Goal: Complete application form

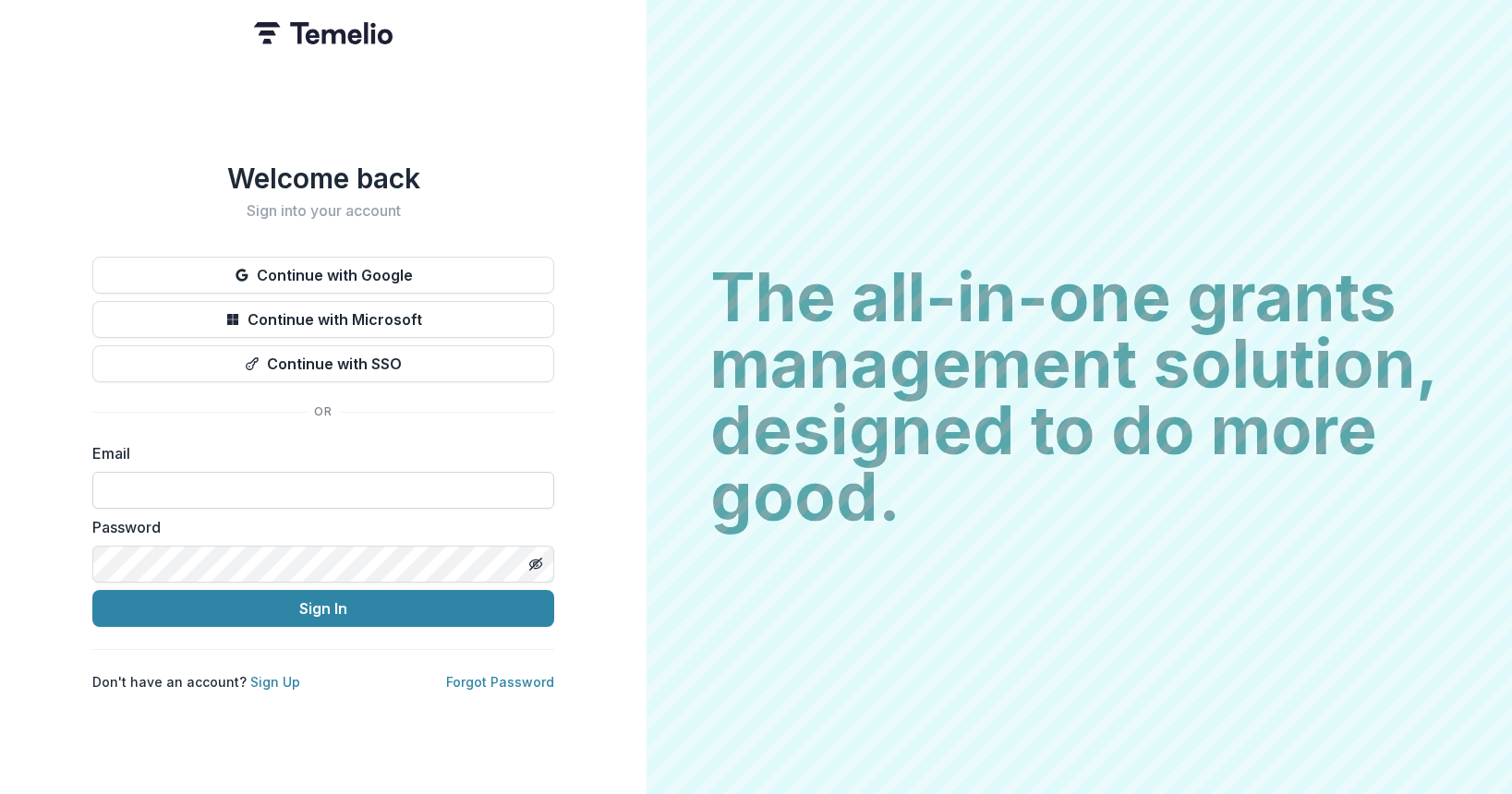
click at [189, 478] on input at bounding box center [323, 490] width 462 height 37
type input "**********"
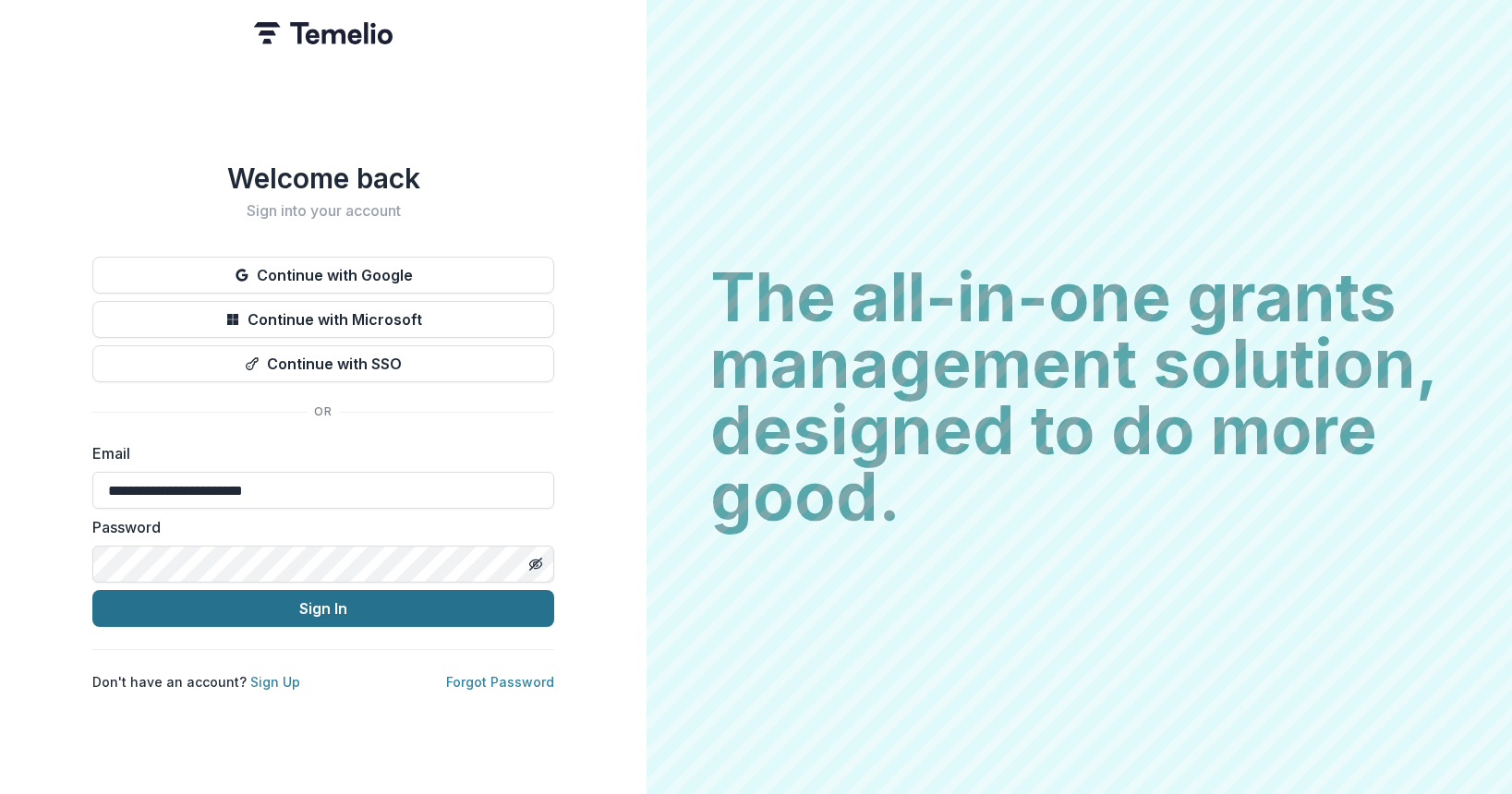
click at [246, 605] on button "Sign In" at bounding box center [323, 609] width 462 height 37
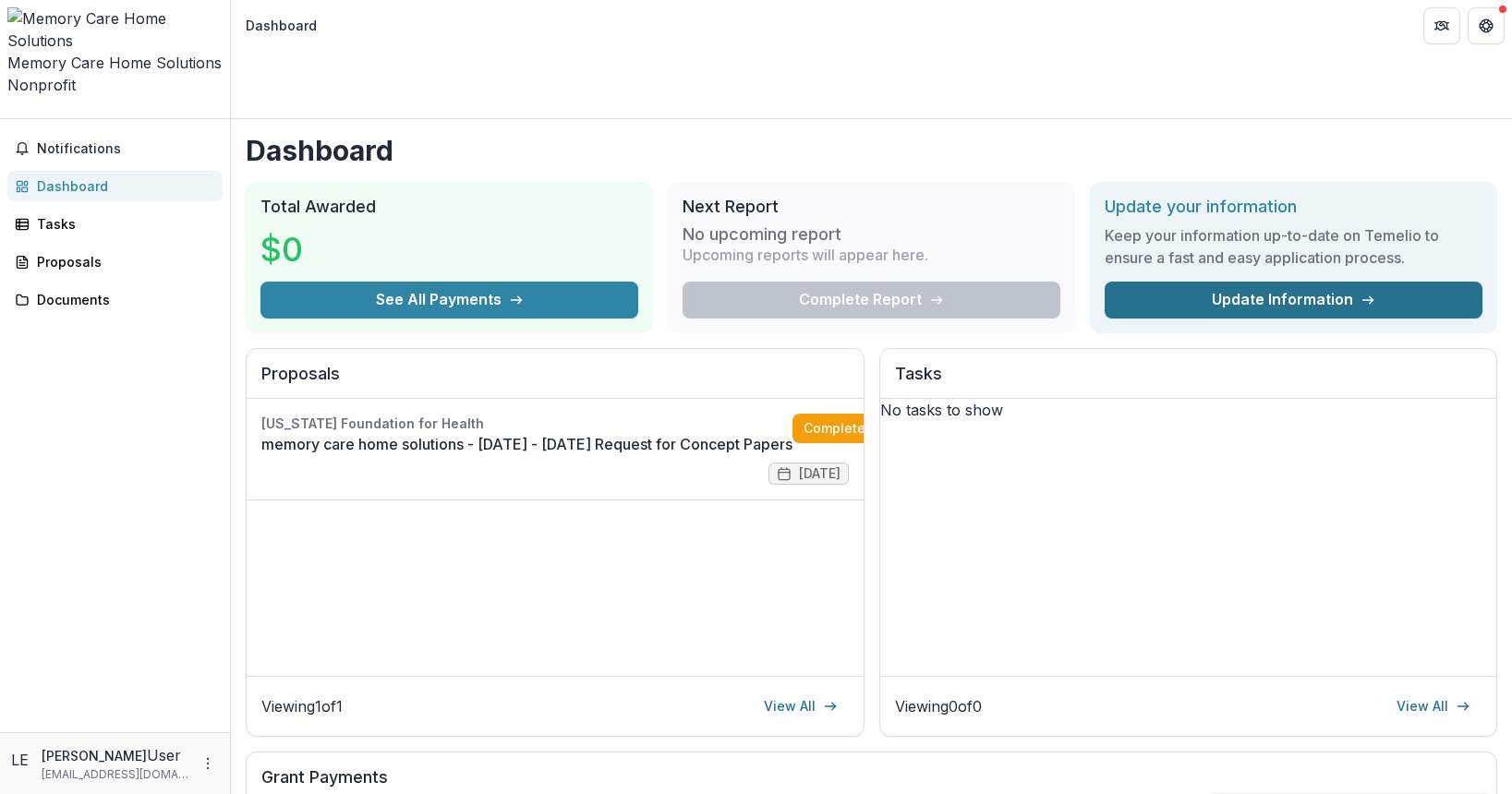
click at [1274, 281] on link "Update Information" at bounding box center [1293, 300] width 378 height 37
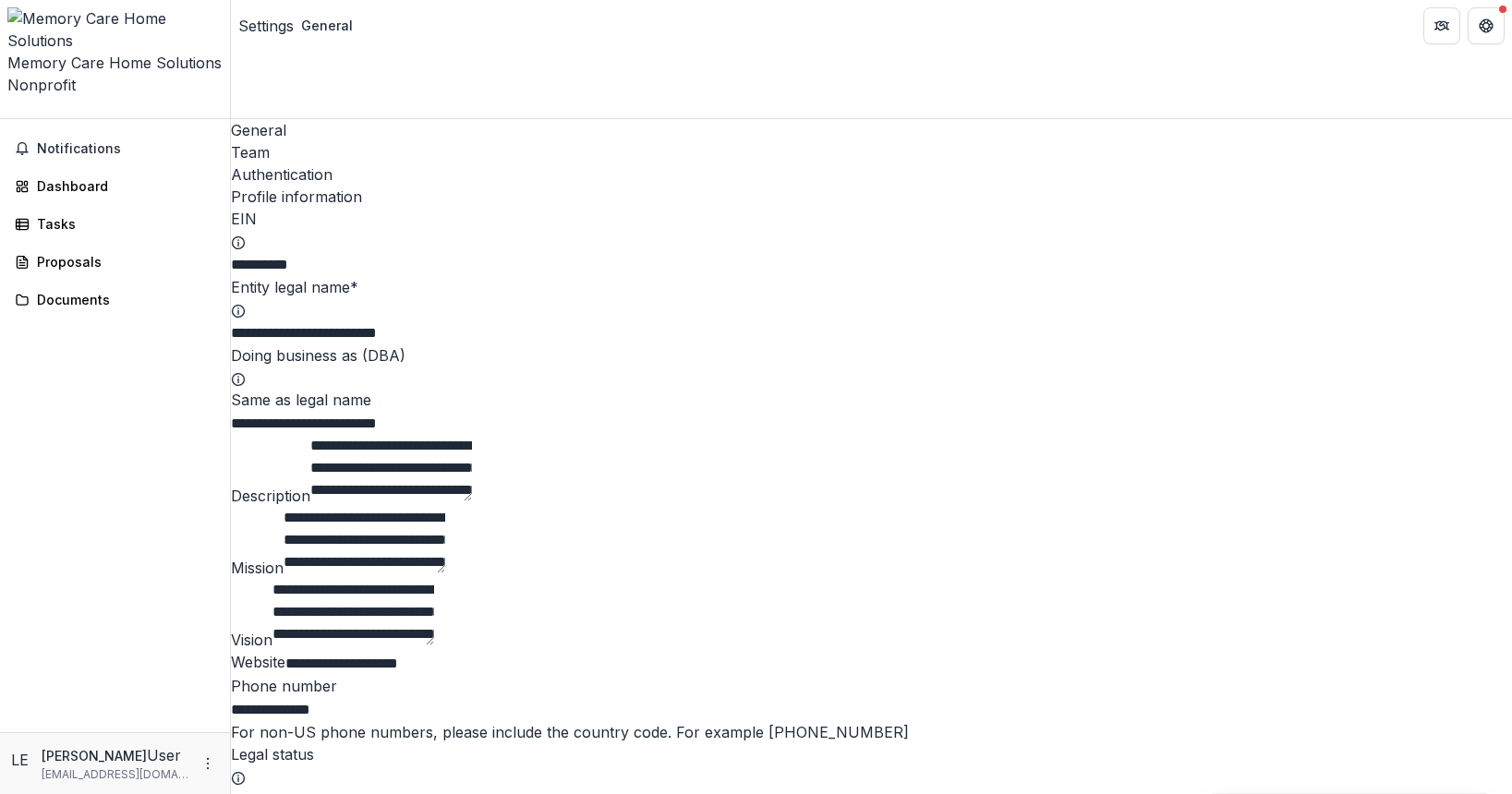
click at [363, 119] on div "General Team Authentication" at bounding box center [871, 153] width 1281 height 67
click at [348, 142] on div "Team" at bounding box center [871, 153] width 1281 height 22
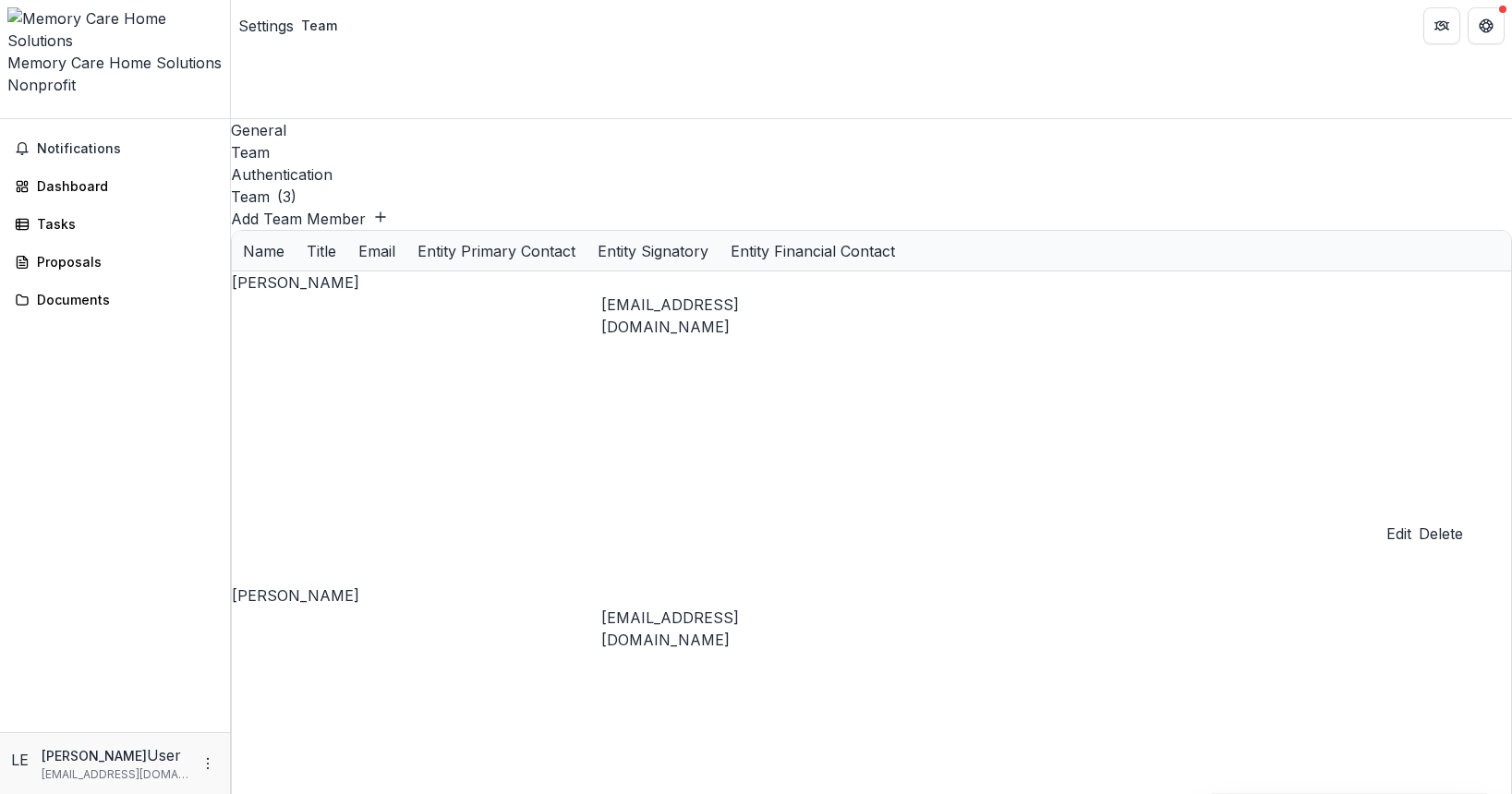
click at [421, 164] on div "Authentication" at bounding box center [871, 175] width 1281 height 22
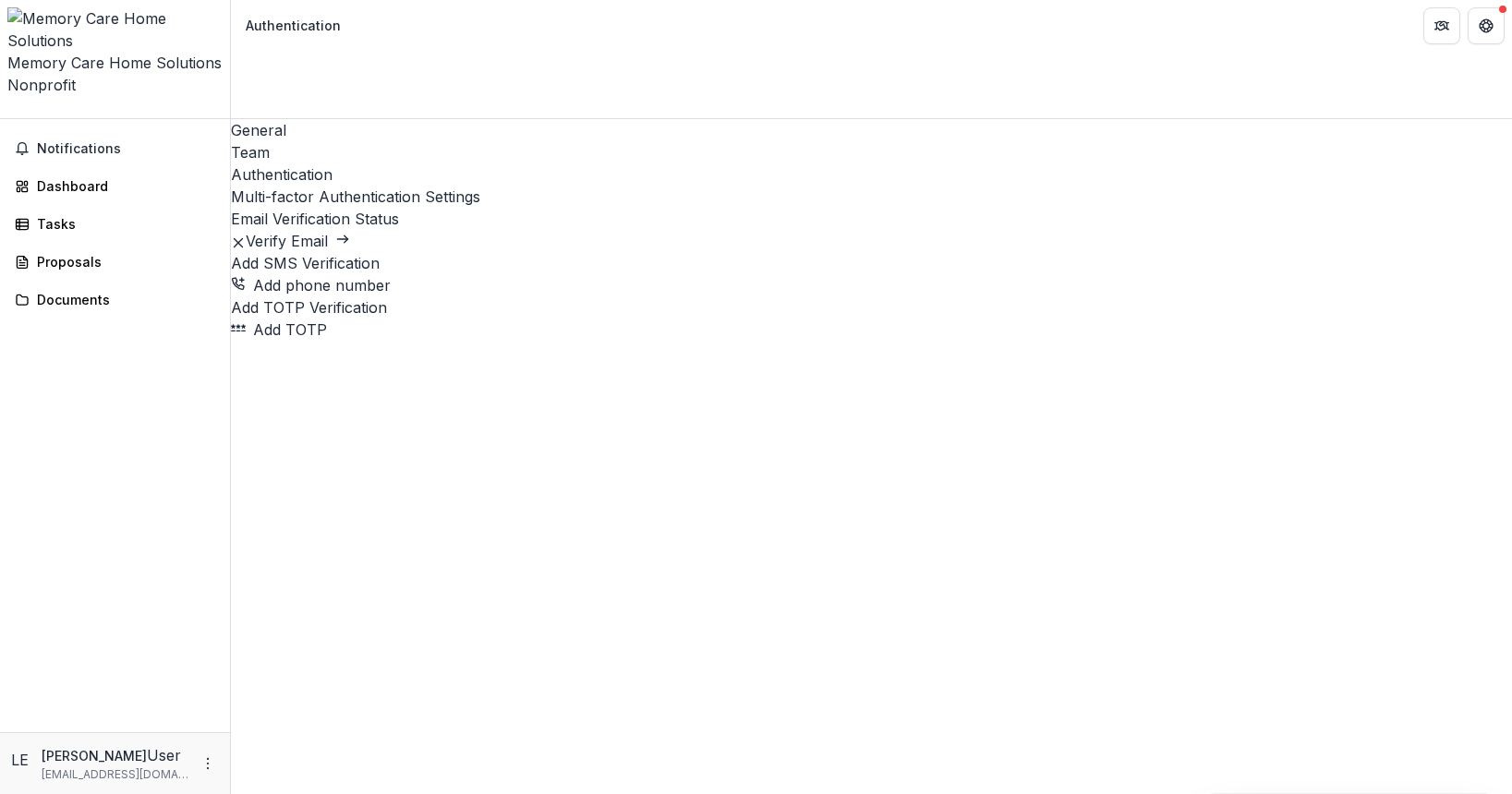
click at [350, 230] on button "Verify Email" at bounding box center [297, 241] width 105 height 22
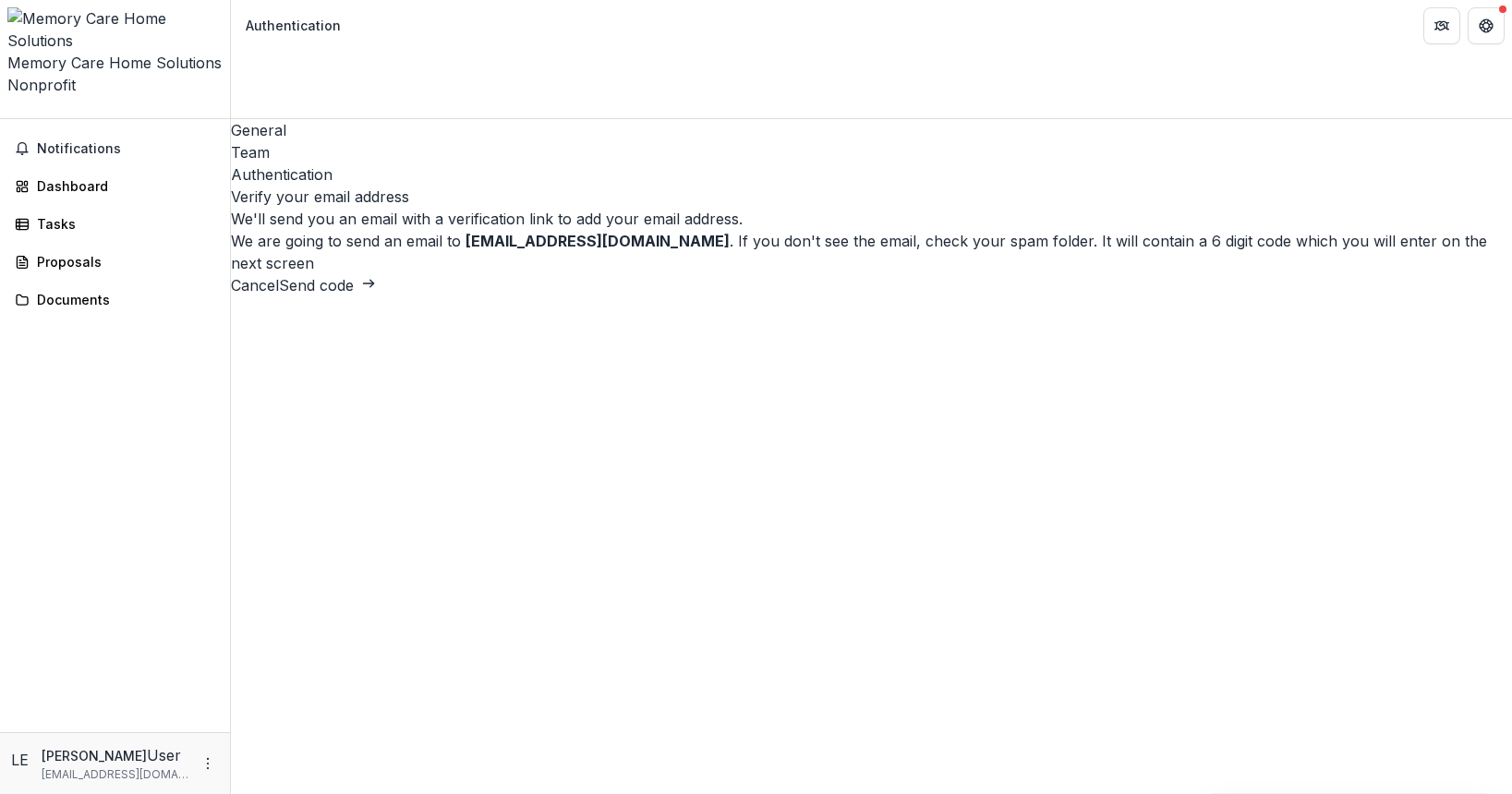
click at [376, 296] on button "Send code" at bounding box center [327, 285] width 97 height 22
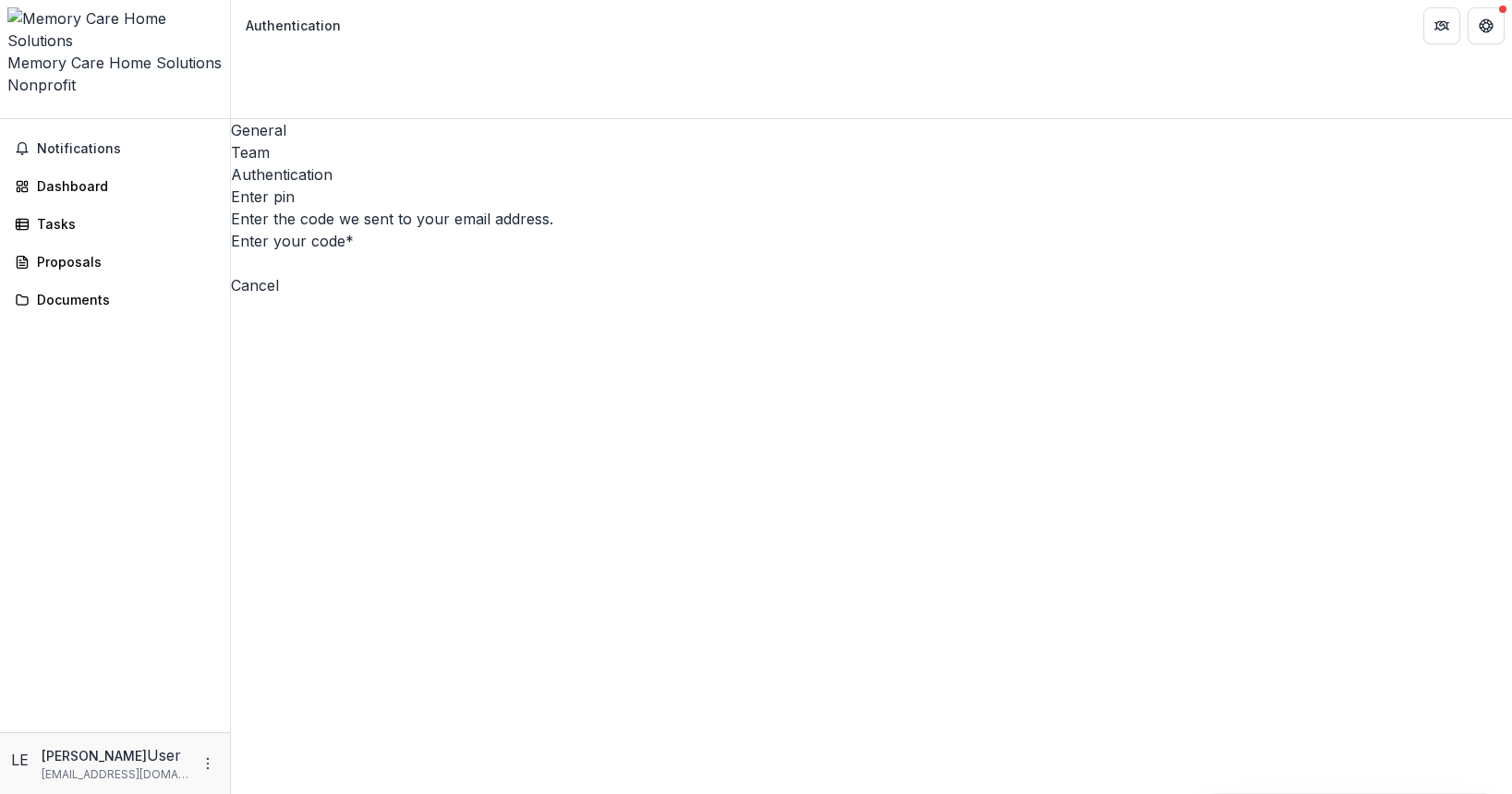
type input "*"
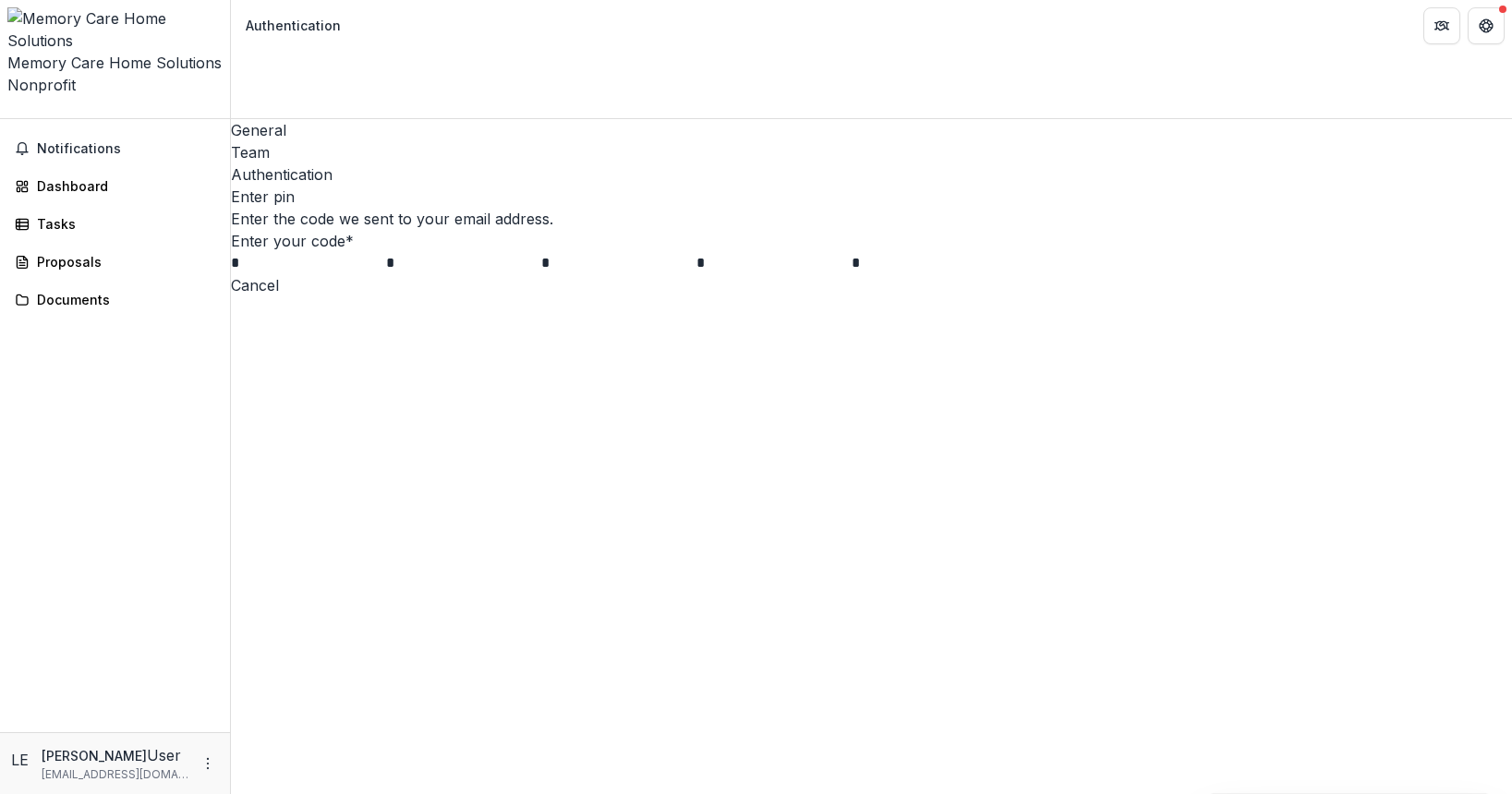
type input "*"
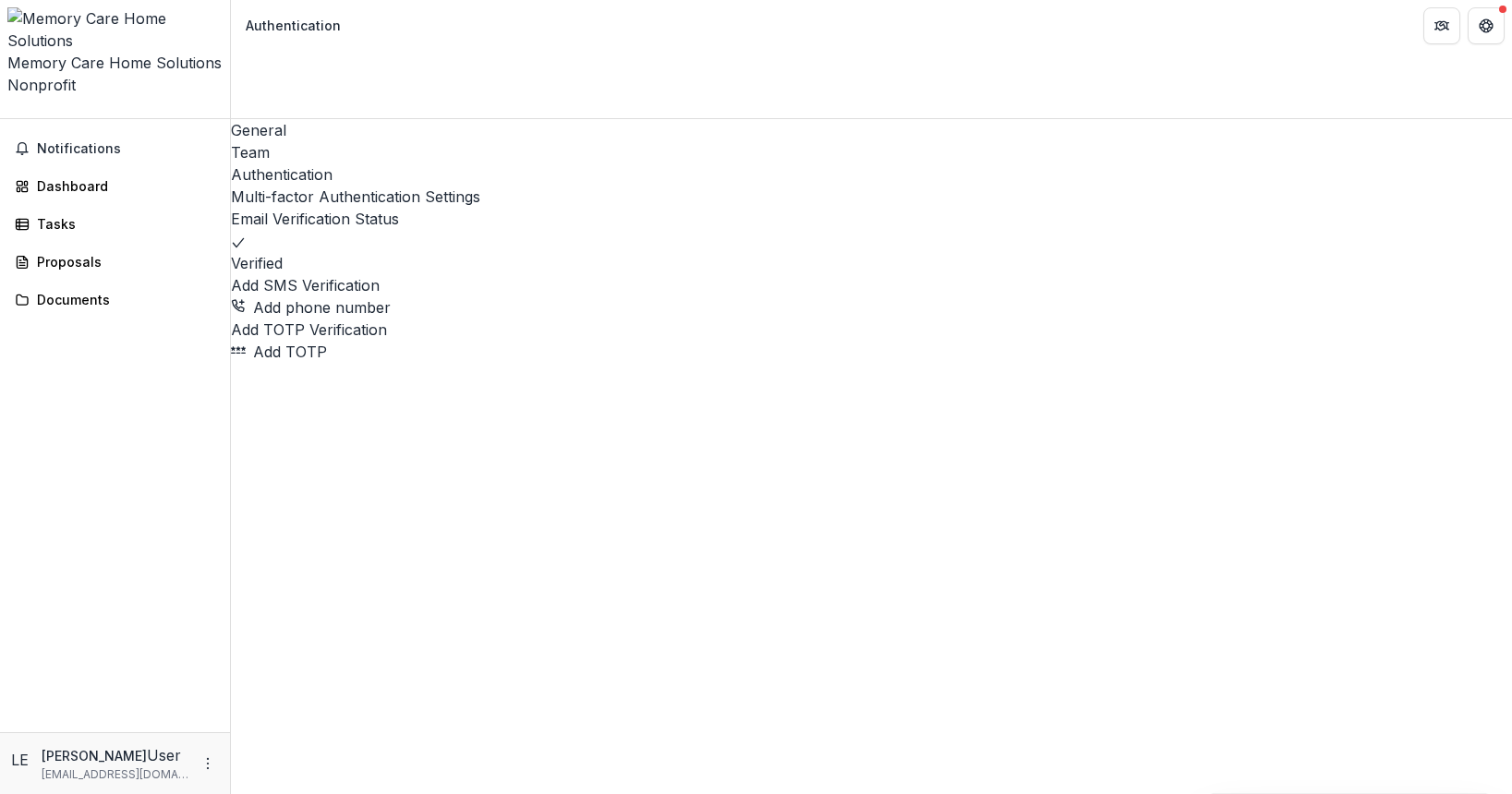
click at [335, 142] on div "Team" at bounding box center [871, 153] width 1281 height 22
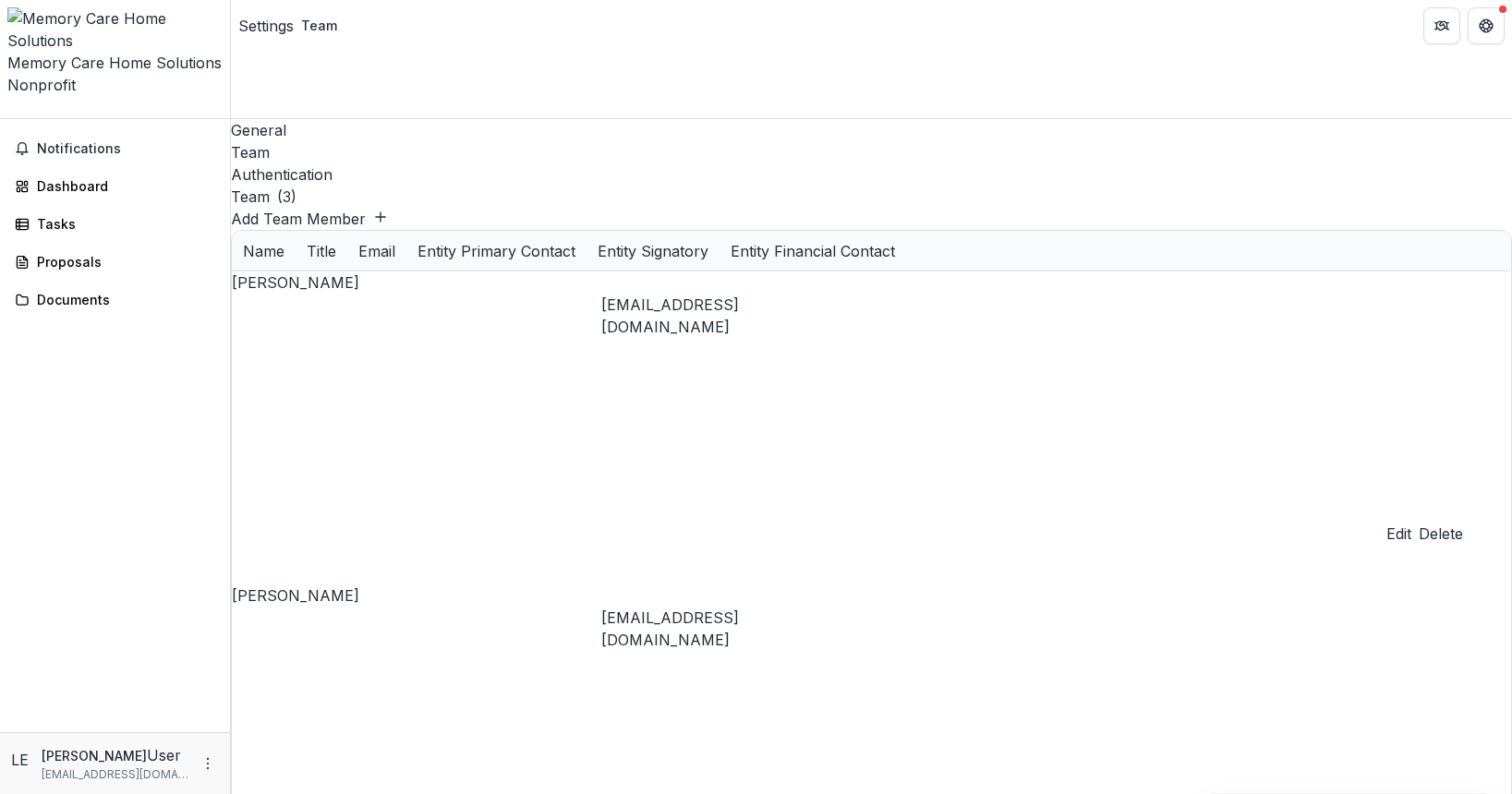
click at [281, 119] on div "General" at bounding box center [871, 130] width 1281 height 22
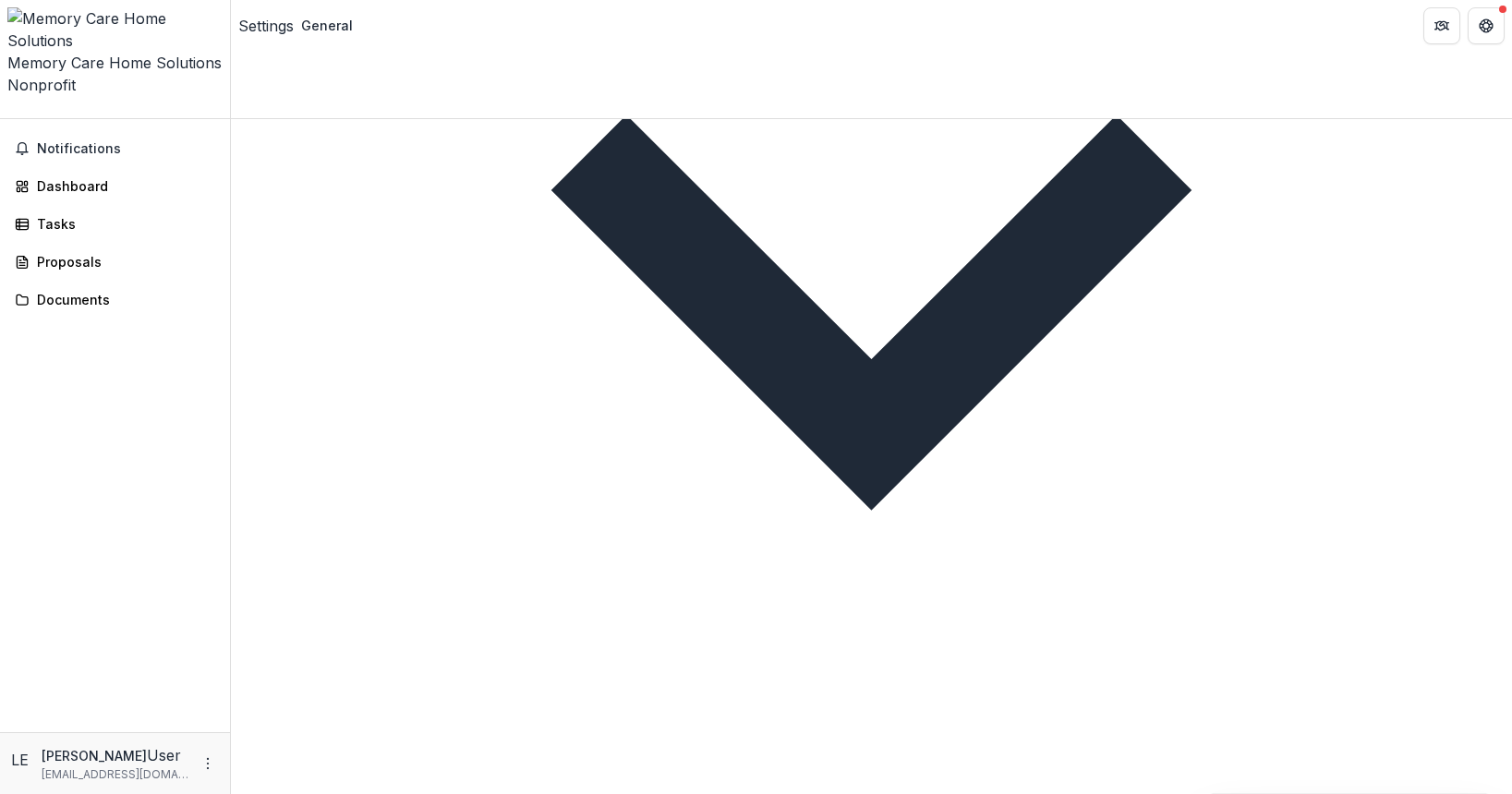
scroll to position [1278, 0]
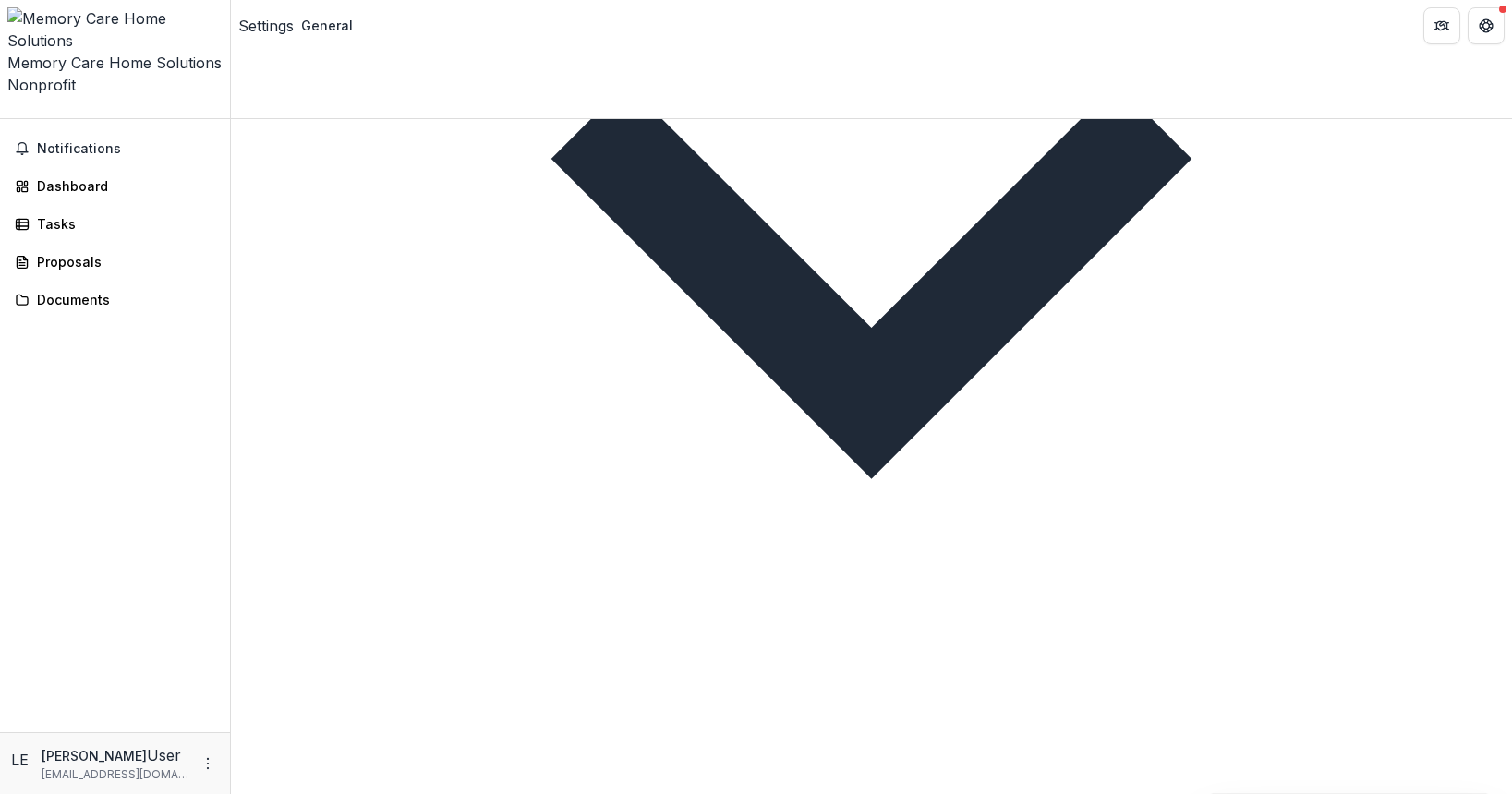
type input "**********"
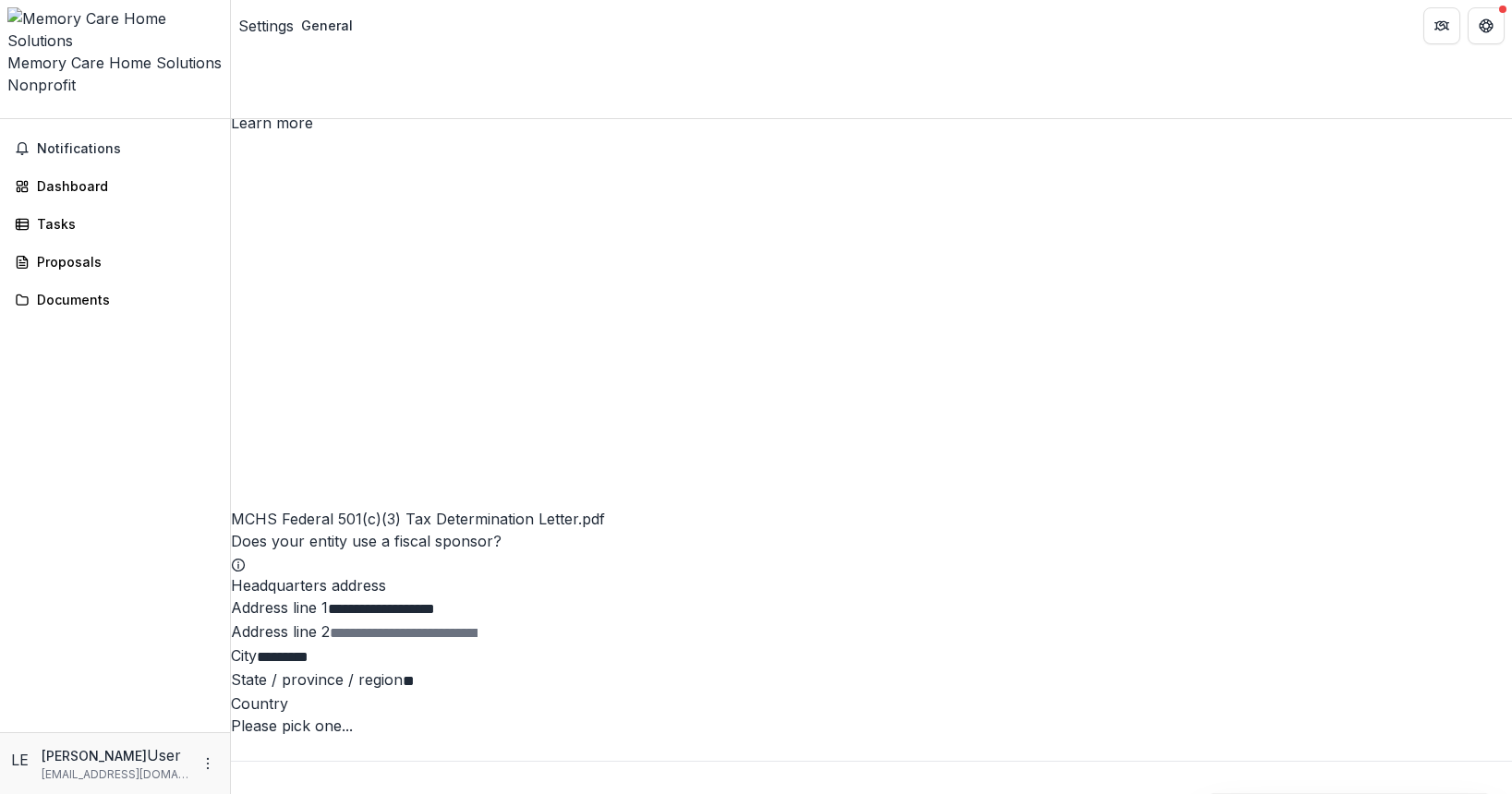
scroll to position [2407, 0]
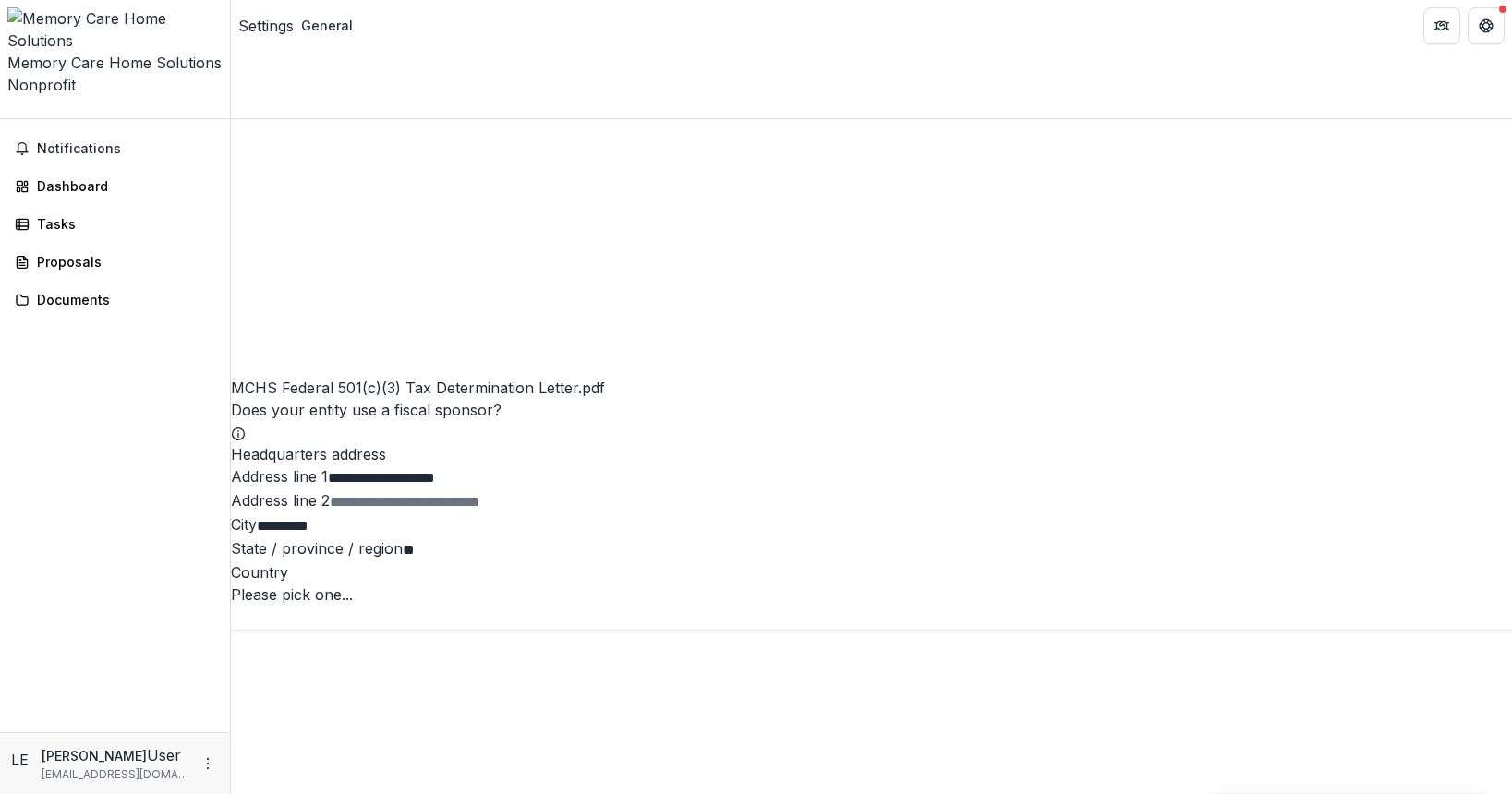
type input "***"
type input "**********"
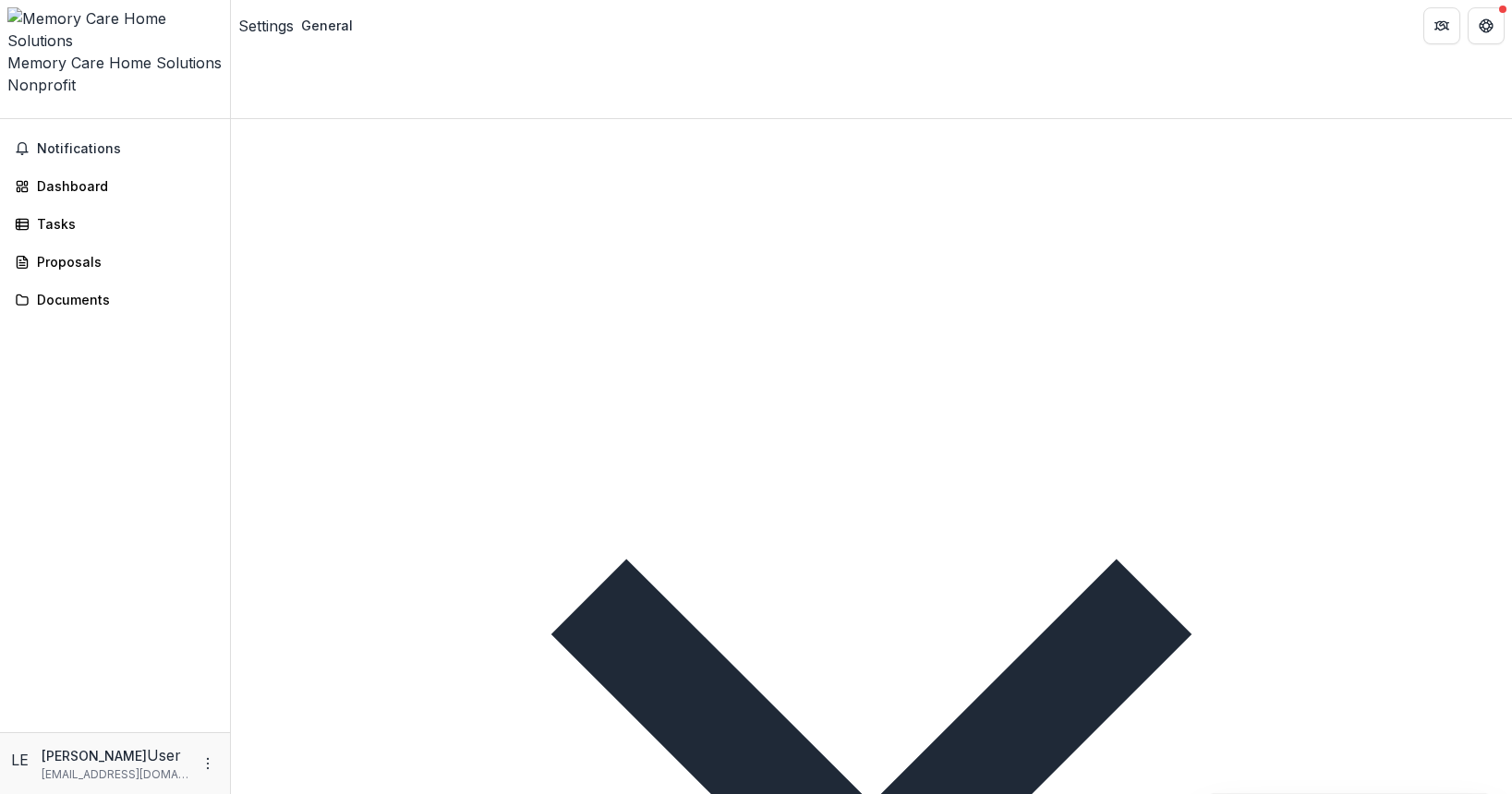
scroll to position [1232, 0]
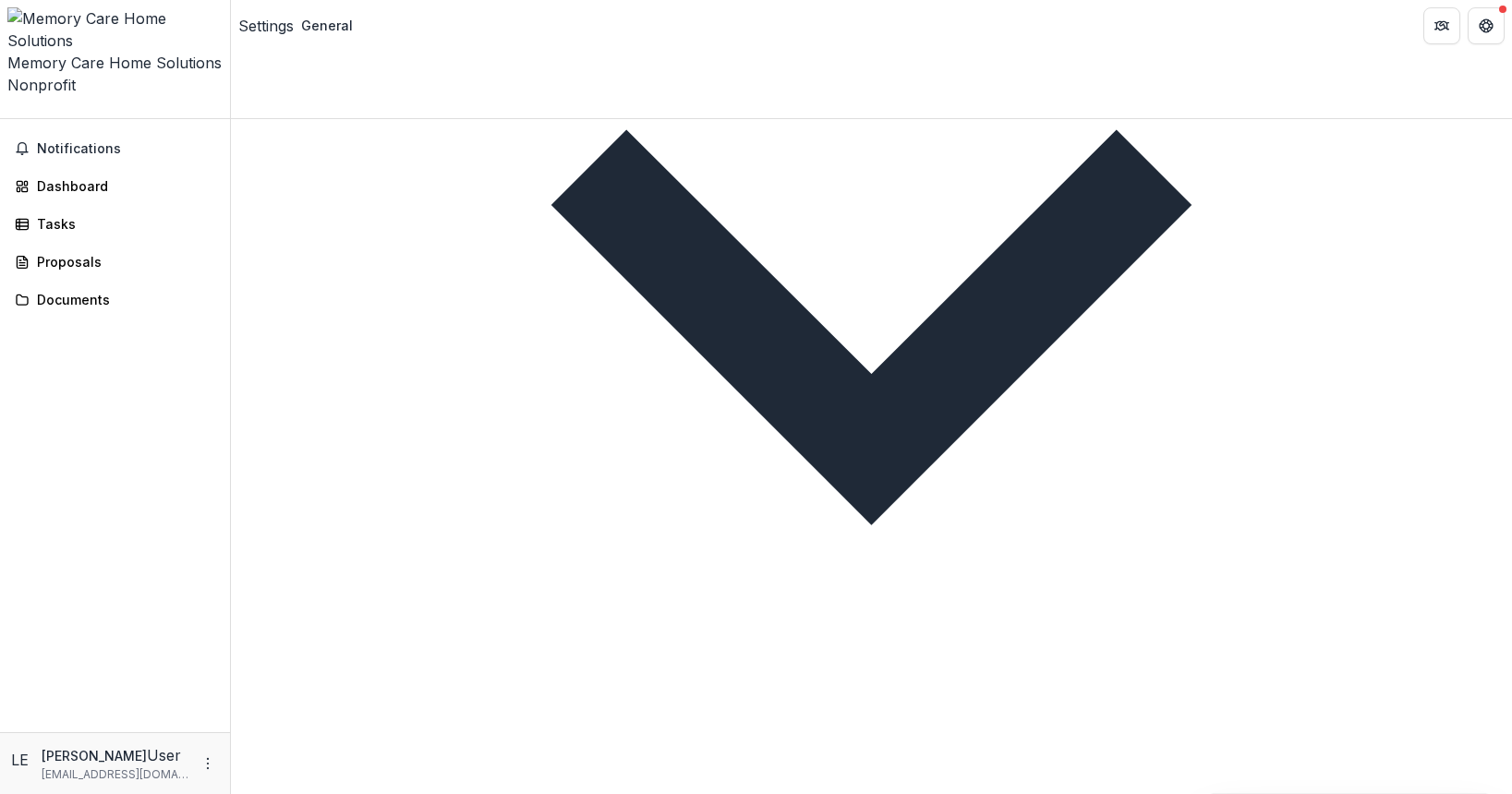
type input "**********"
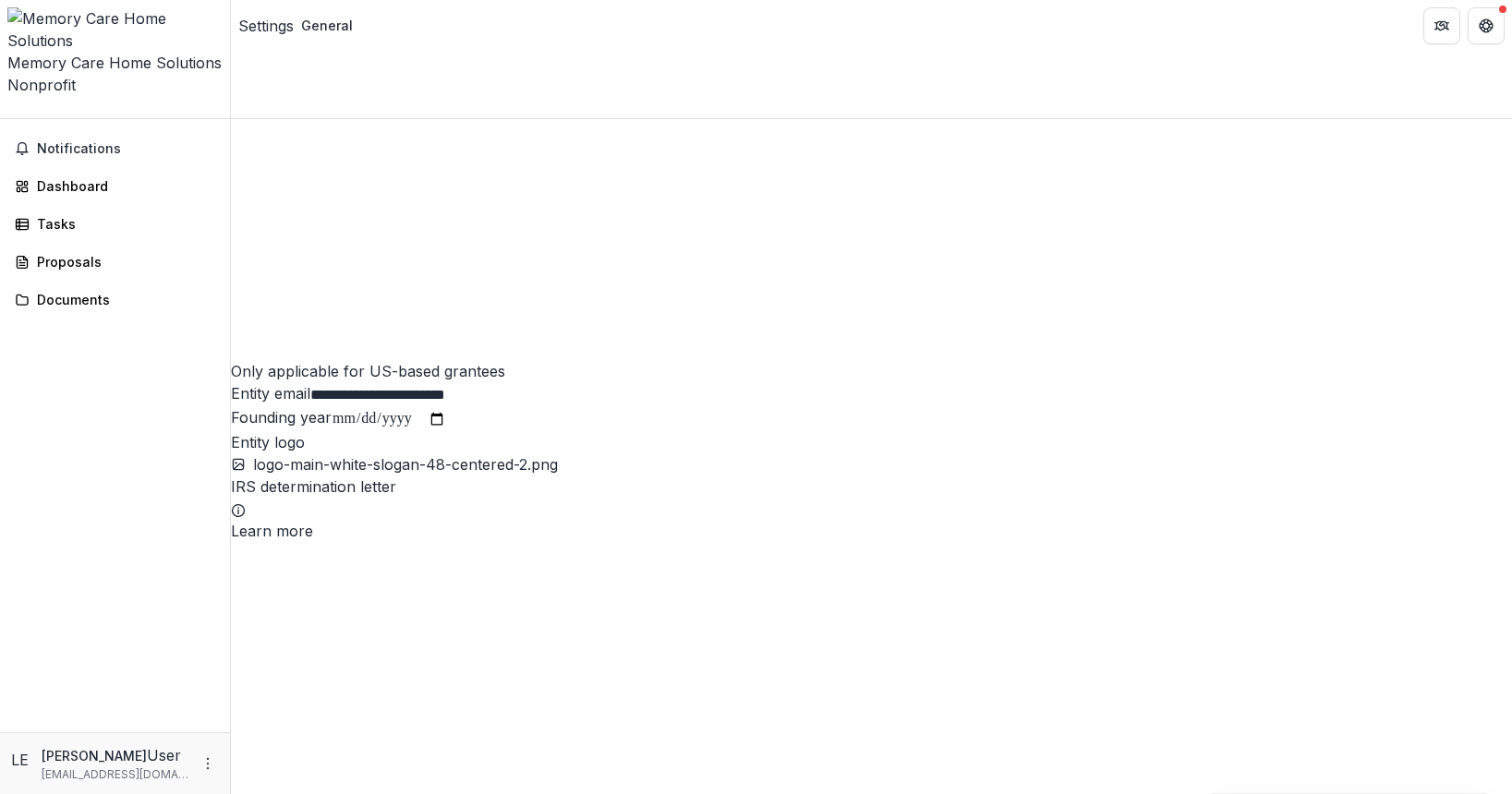
scroll to position [1660, 0]
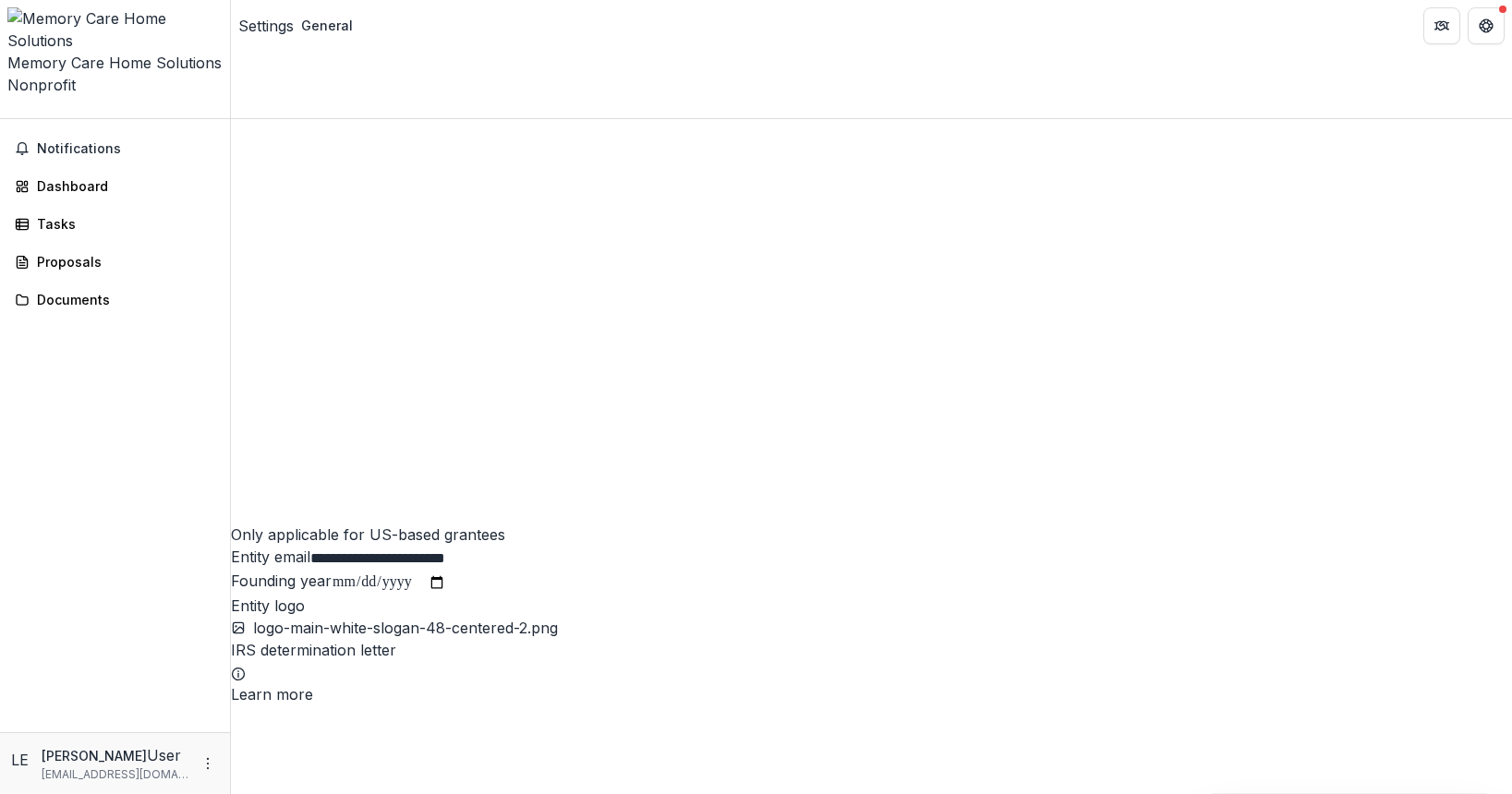
type input "***"
click at [130, 450] on div "Notifications Dashboard Tasks Proposals Documents" at bounding box center [115, 426] width 230 height 614
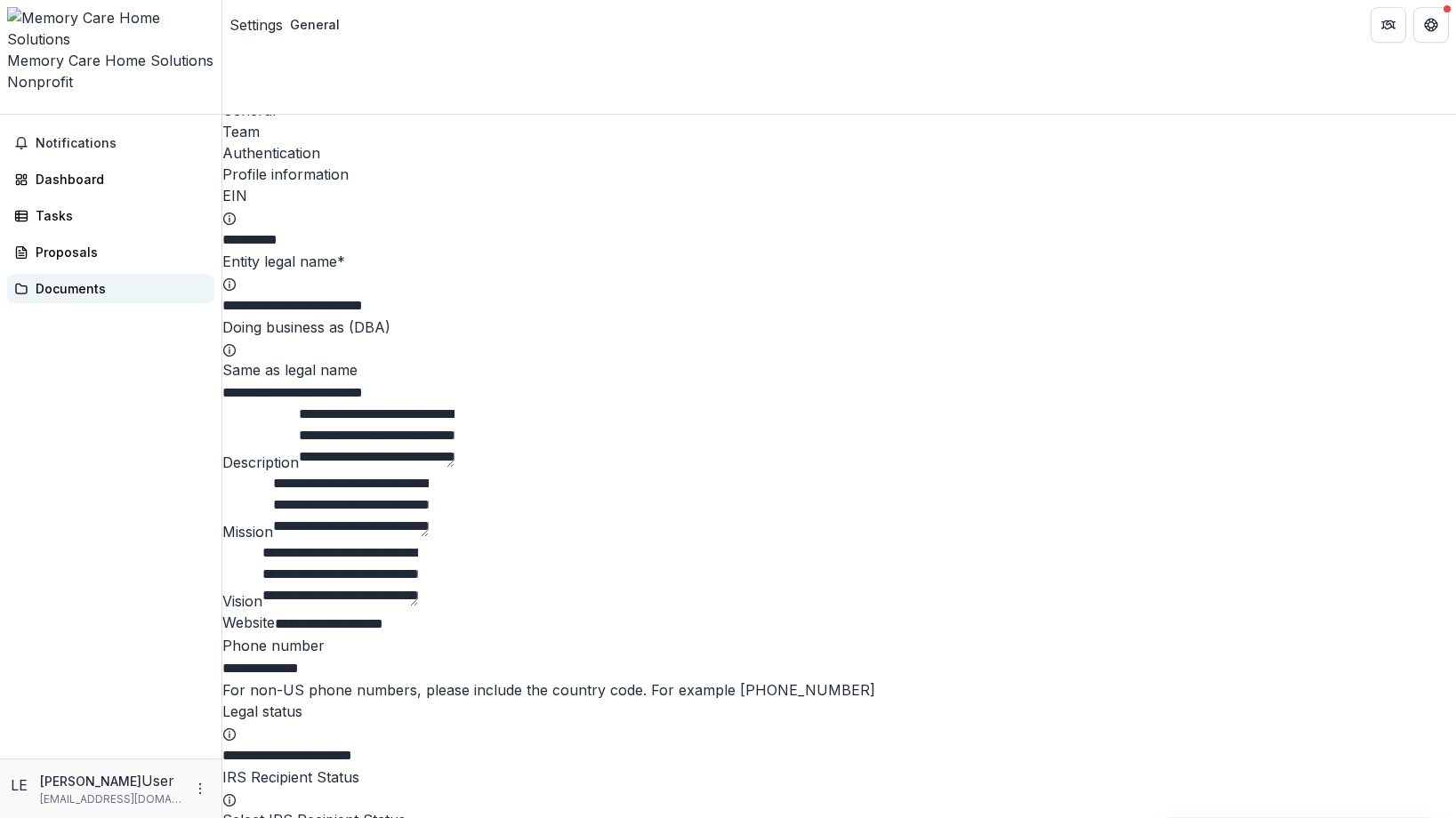
scroll to position [0, 0]
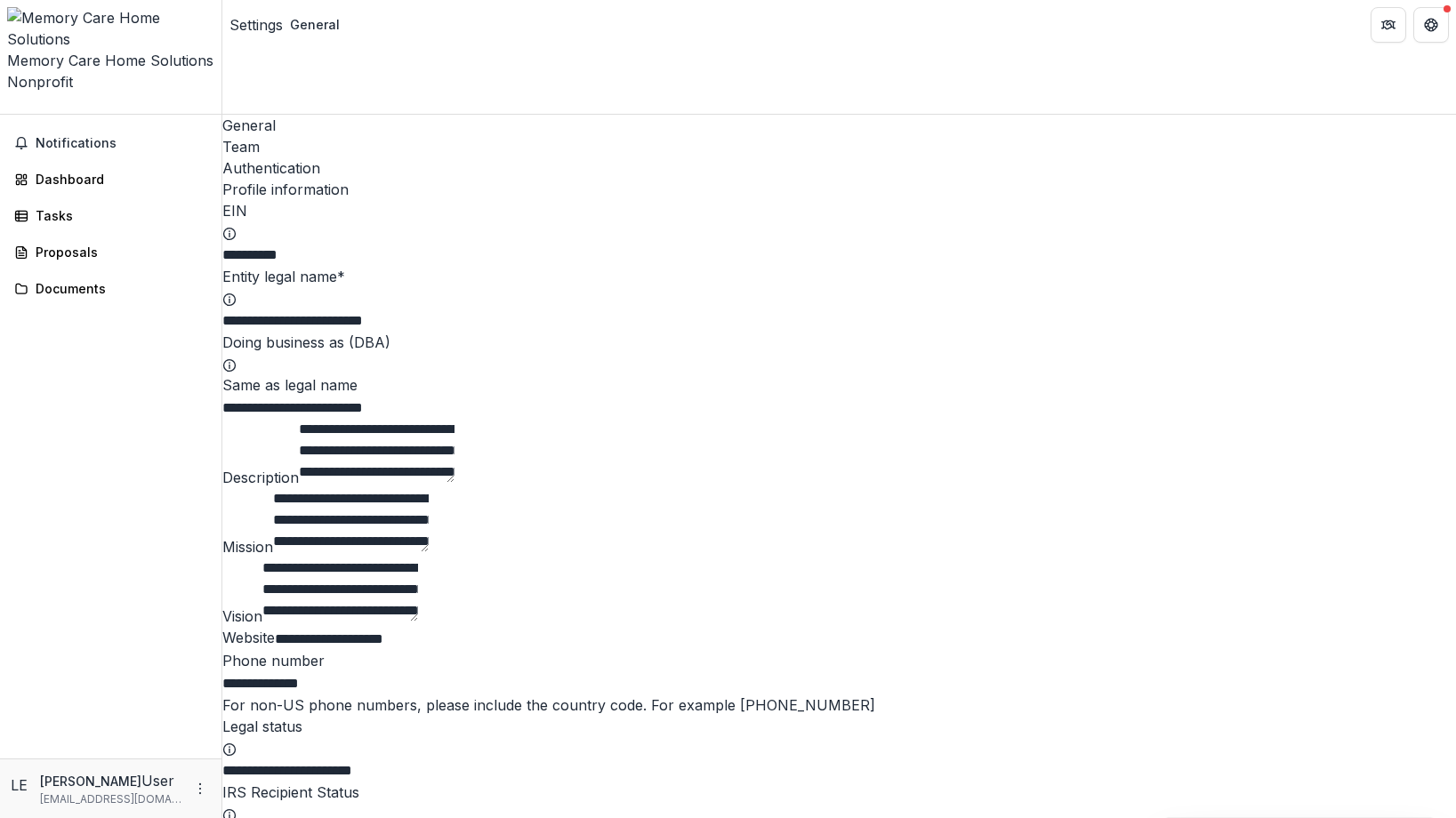
click at [276, 31] on div "Settings" at bounding box center [256, 25] width 53 height 21
click at [77, 50] on div "Memory Care Home Solutions" at bounding box center [111, 61] width 207 height 21
click at [7, 109] on icon "Open entity switcher" at bounding box center [7, 109] width 0 height 0
click at [103, 242] on div "Proposals" at bounding box center [118, 251] width 165 height 19
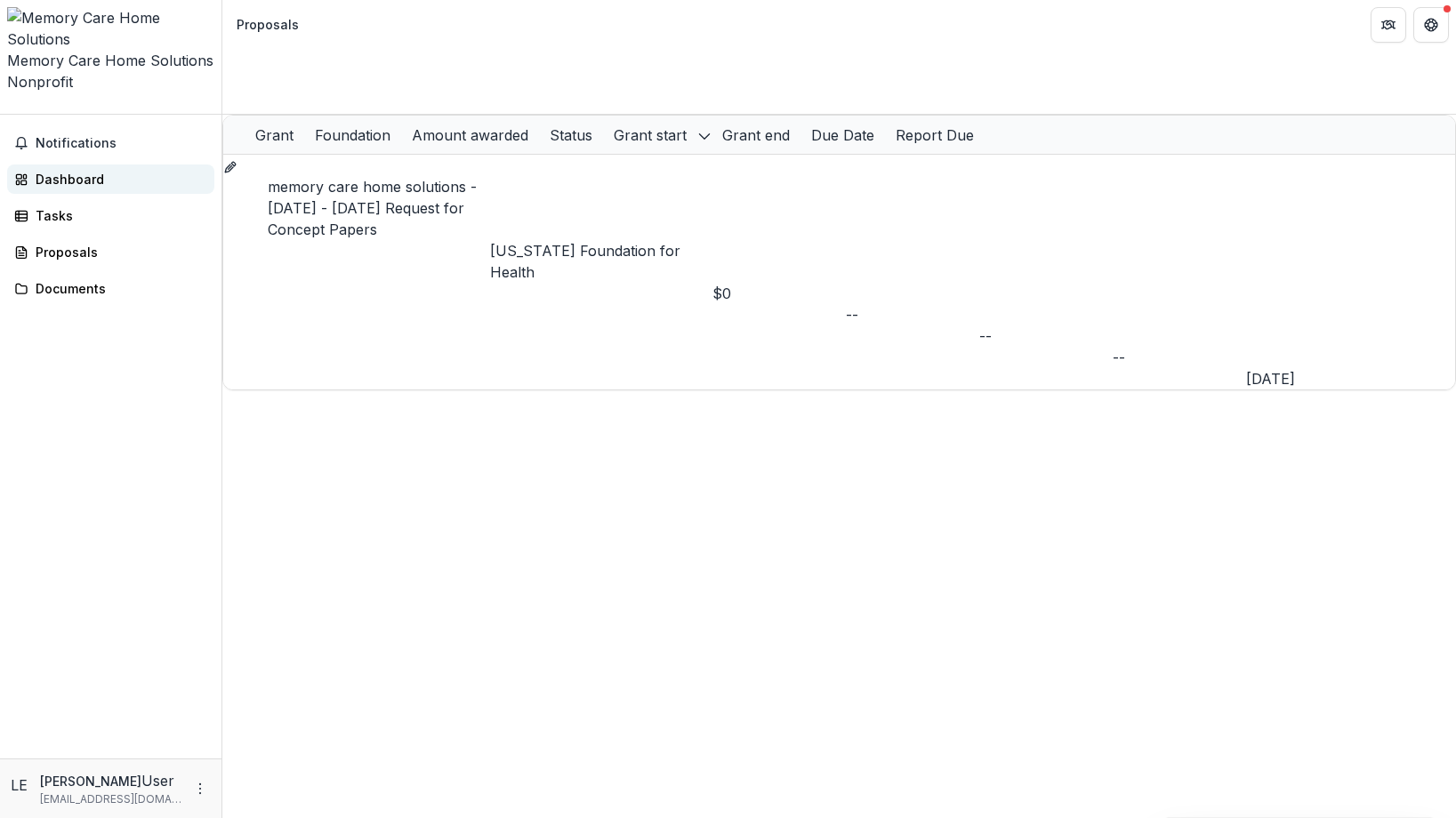
click at [63, 170] on div "Dashboard" at bounding box center [118, 179] width 165 height 19
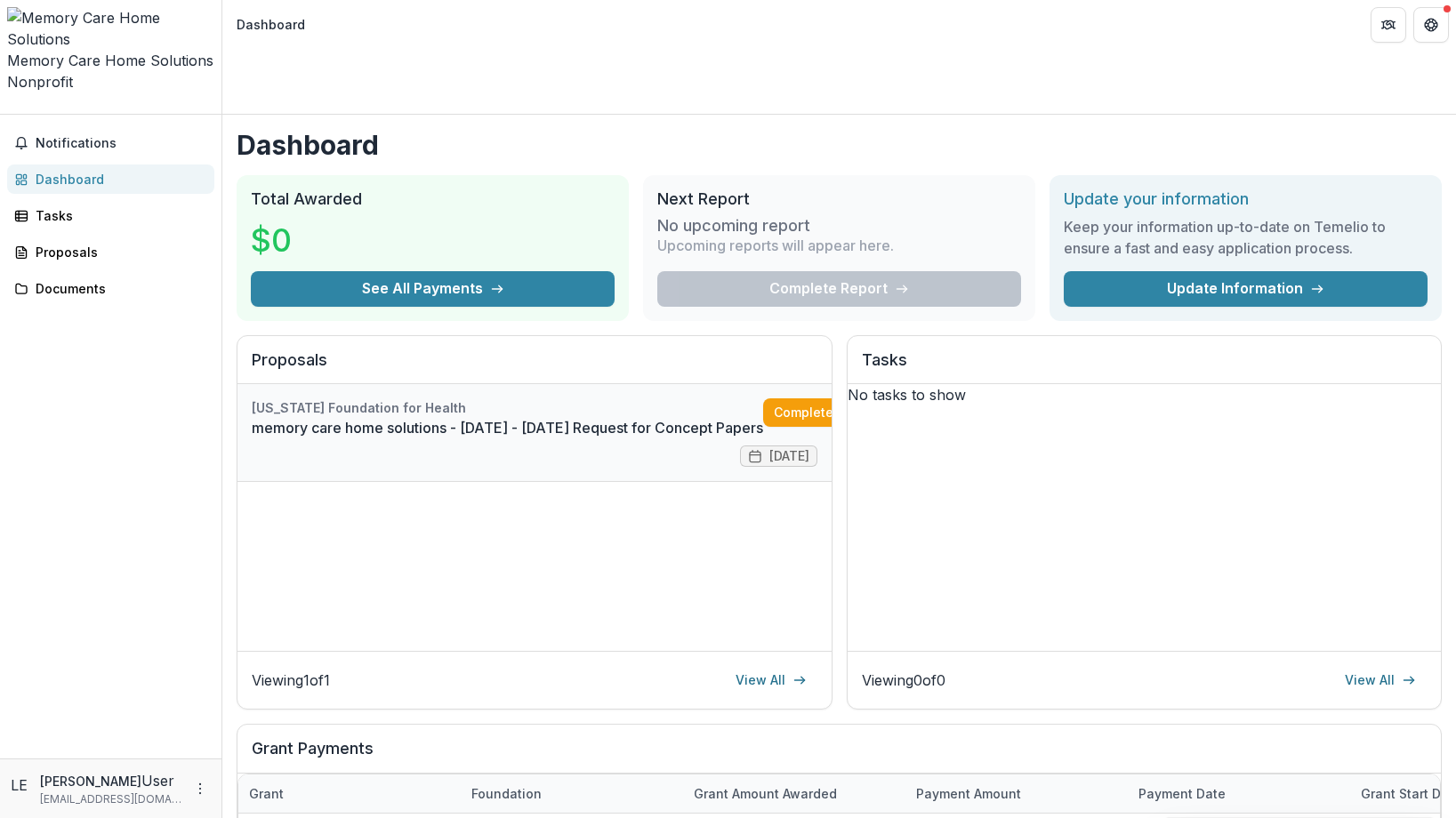
click at [457, 417] on link "memory care home solutions - [DATE] - [DATE] Request for Concept Papers" at bounding box center [507, 428] width 512 height 21
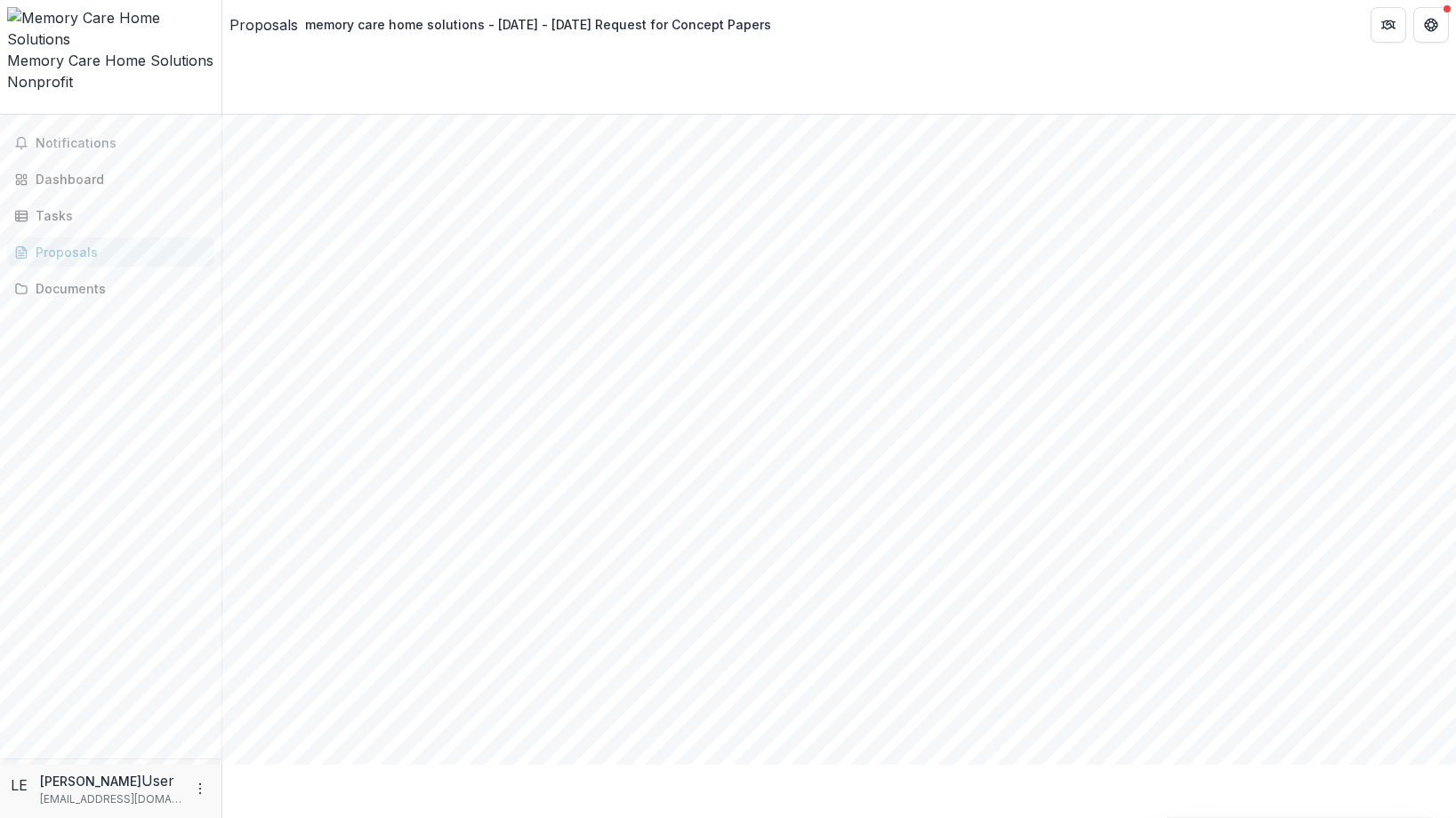
scroll to position [2651, 0]
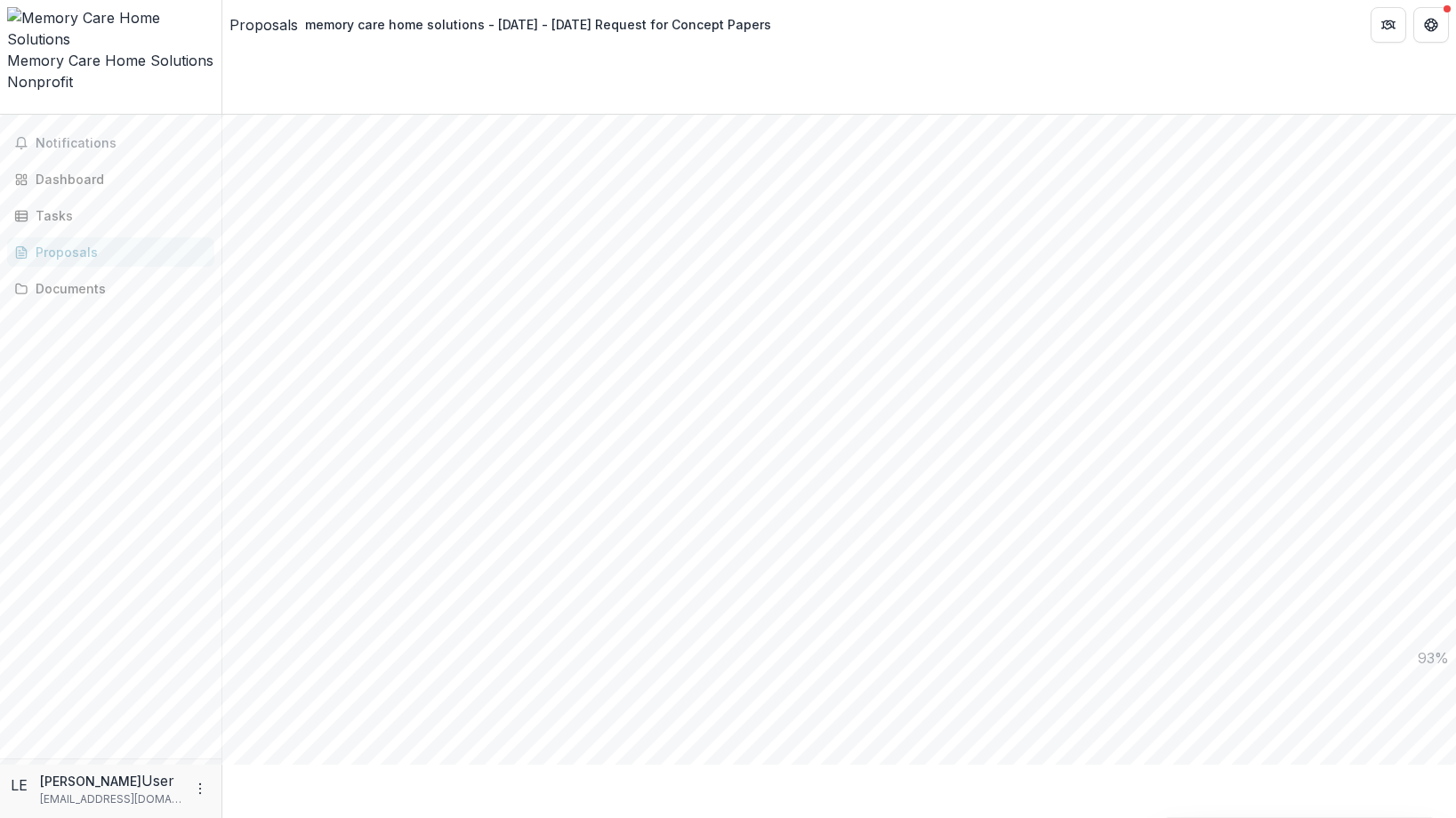
type input "**********"
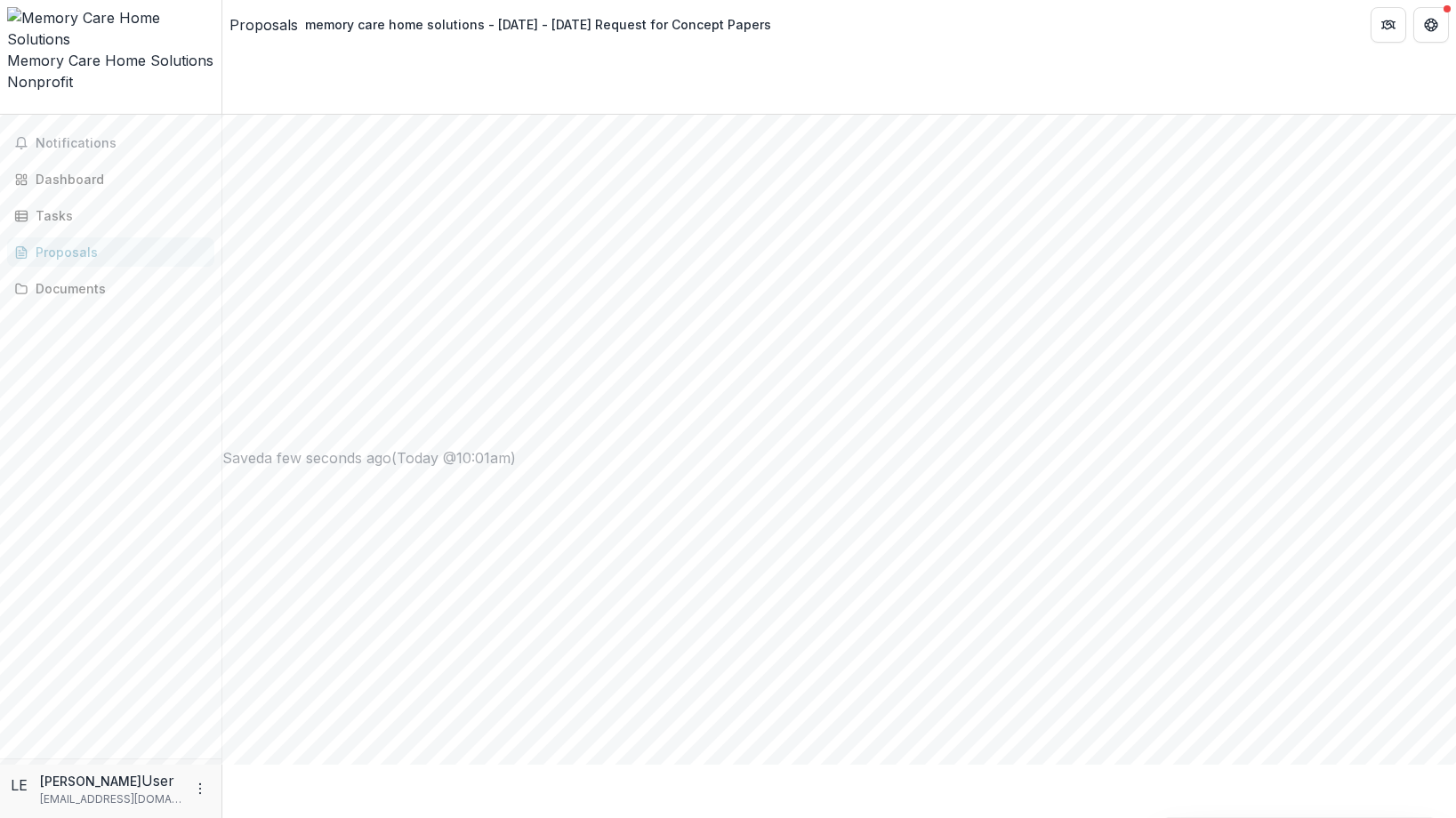
scroll to position [1742, 0]
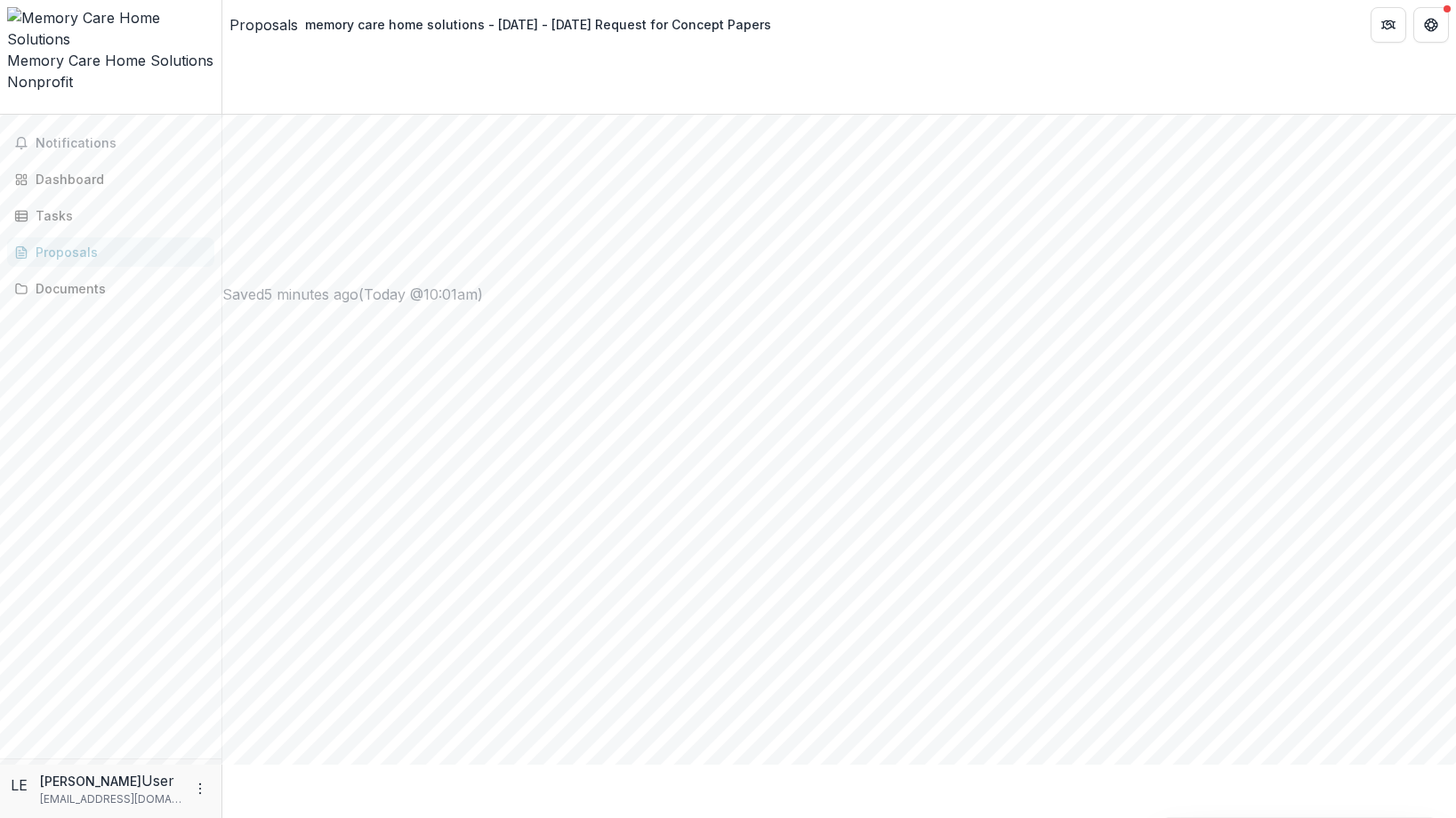
type input "**********"
click at [0, 764] on icon "Close" at bounding box center [0, 834] width 0 height 0
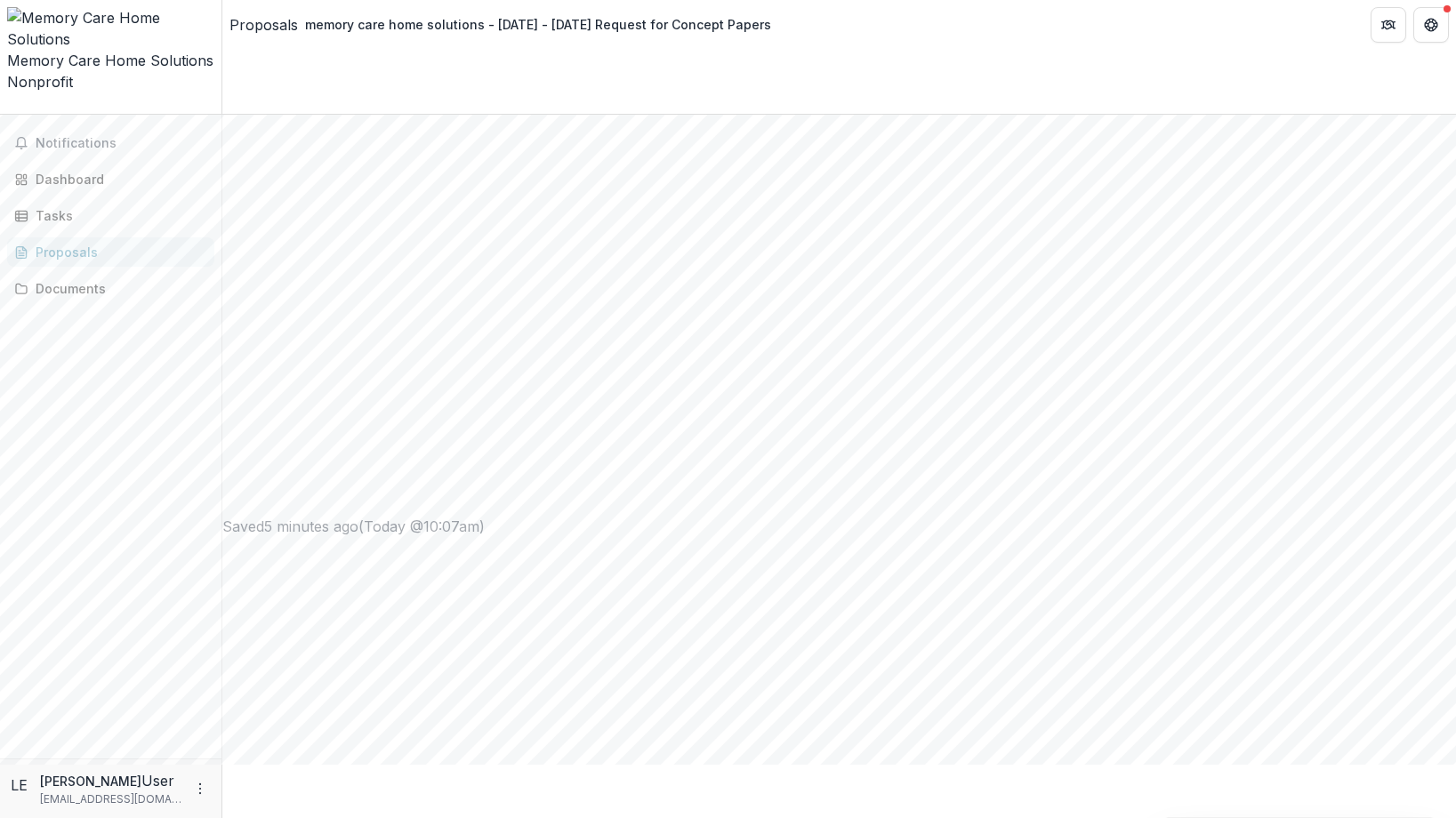
scroll to position [1104, 0]
click at [0, 764] on icon "Close" at bounding box center [0, 834] width 0 height 0
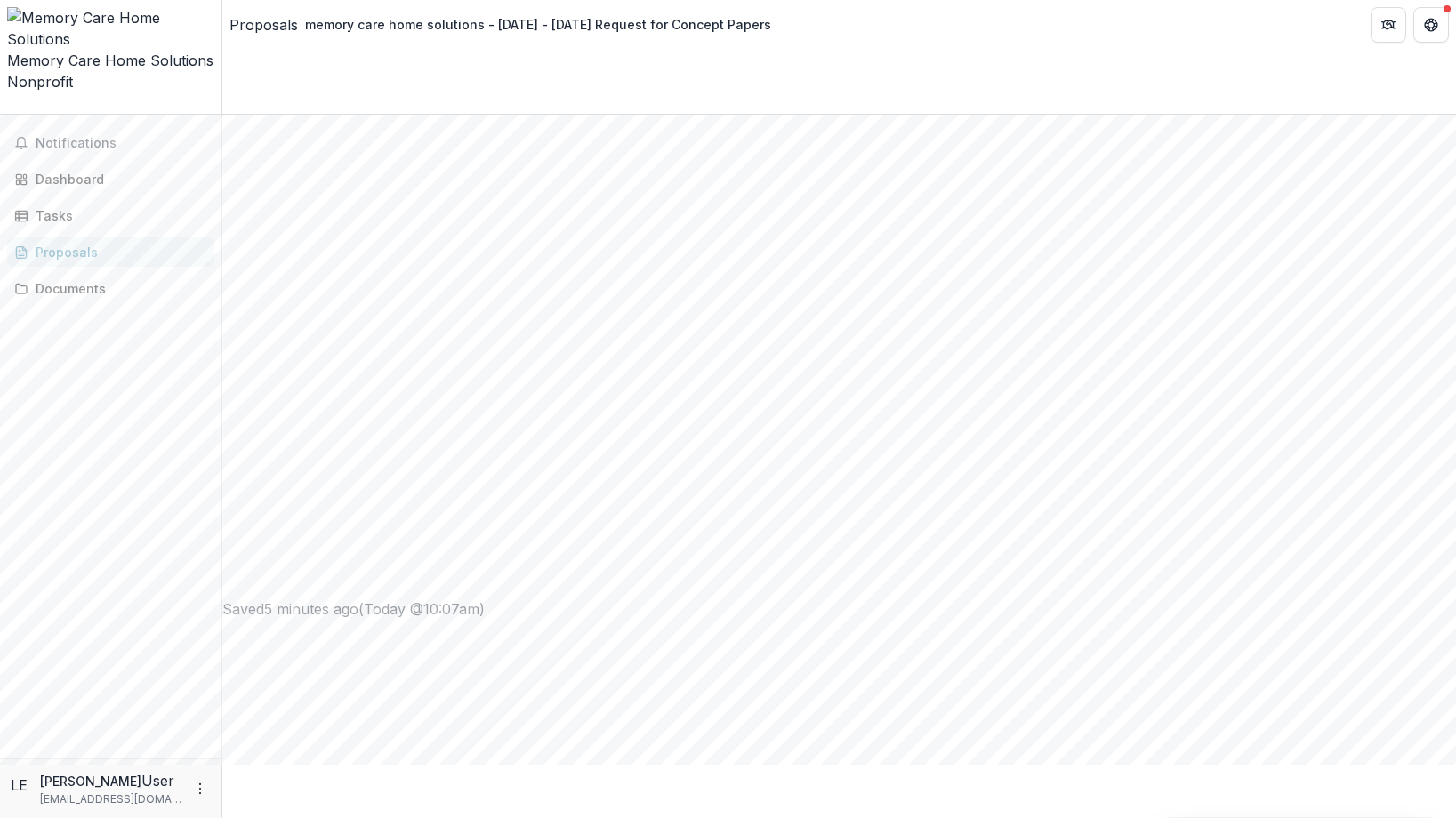
scroll to position [850, 0]
click at [0, 764] on button "Close" at bounding box center [0, 834] width 0 height 0
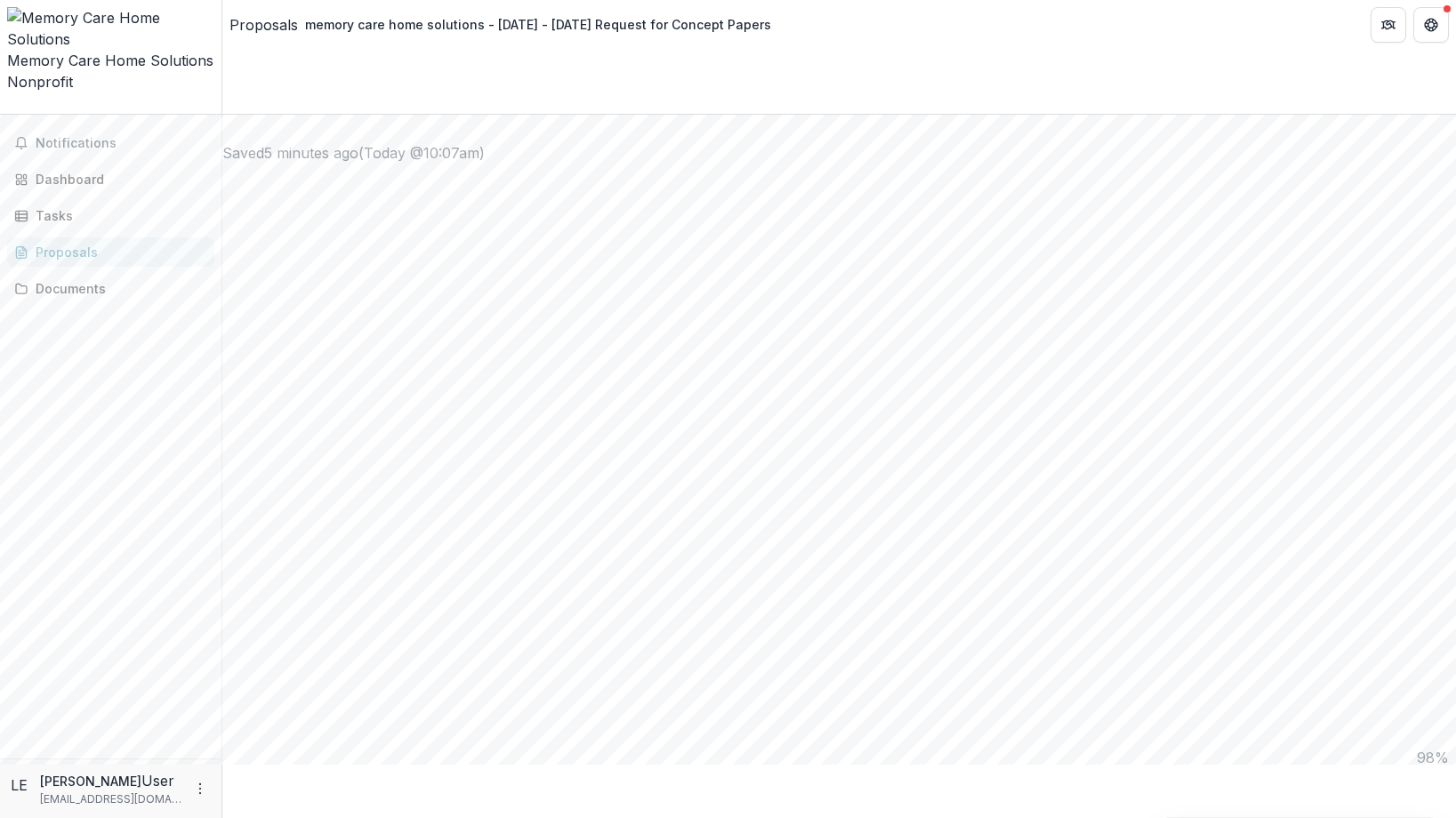
click at [0, 764] on icon "Close" at bounding box center [0, 834] width 0 height 0
click at [0, 764] on button "Close" at bounding box center [0, 834] width 0 height 0
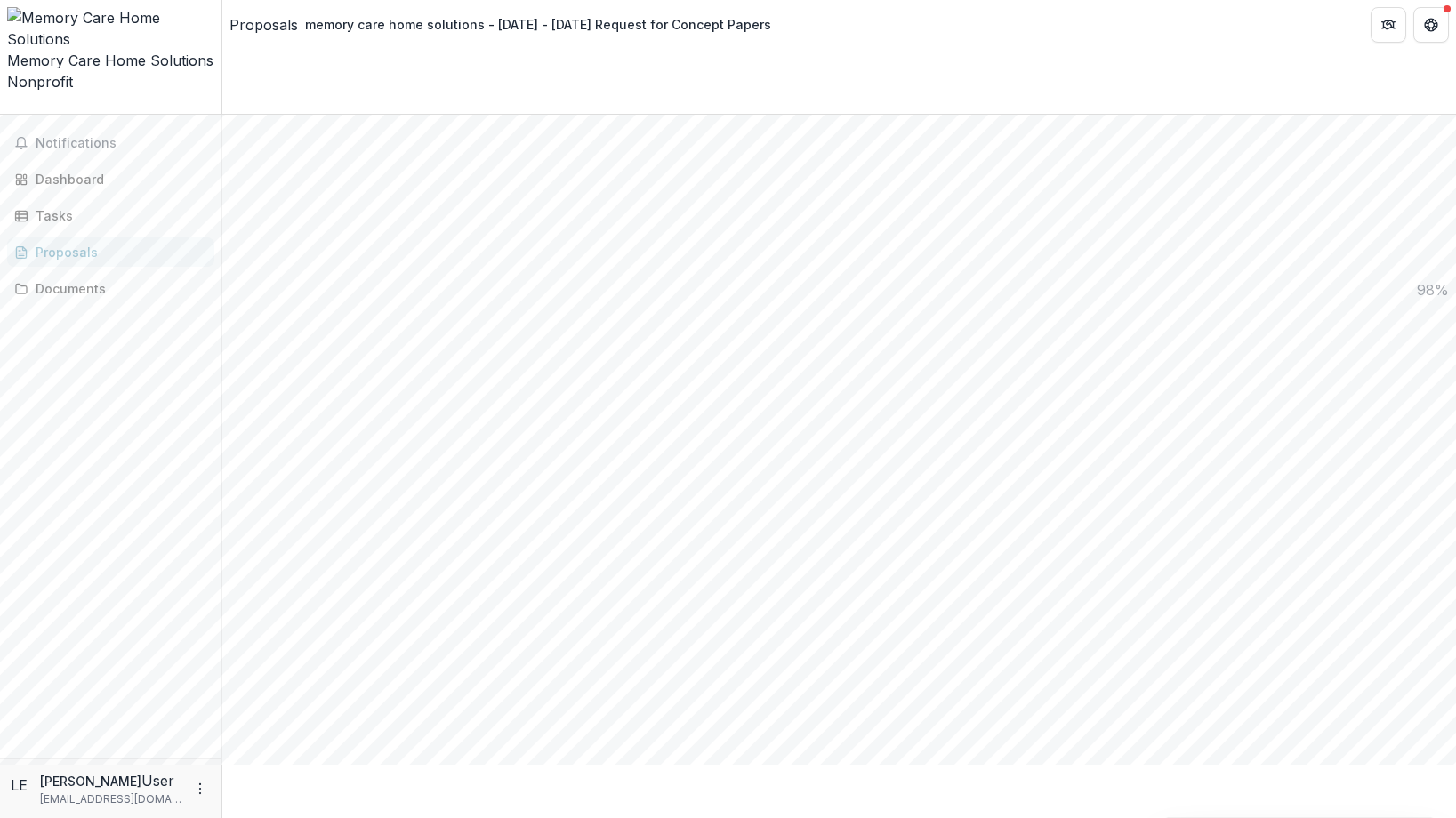
click at [0, 764] on icon "Close" at bounding box center [0, 834] width 0 height 0
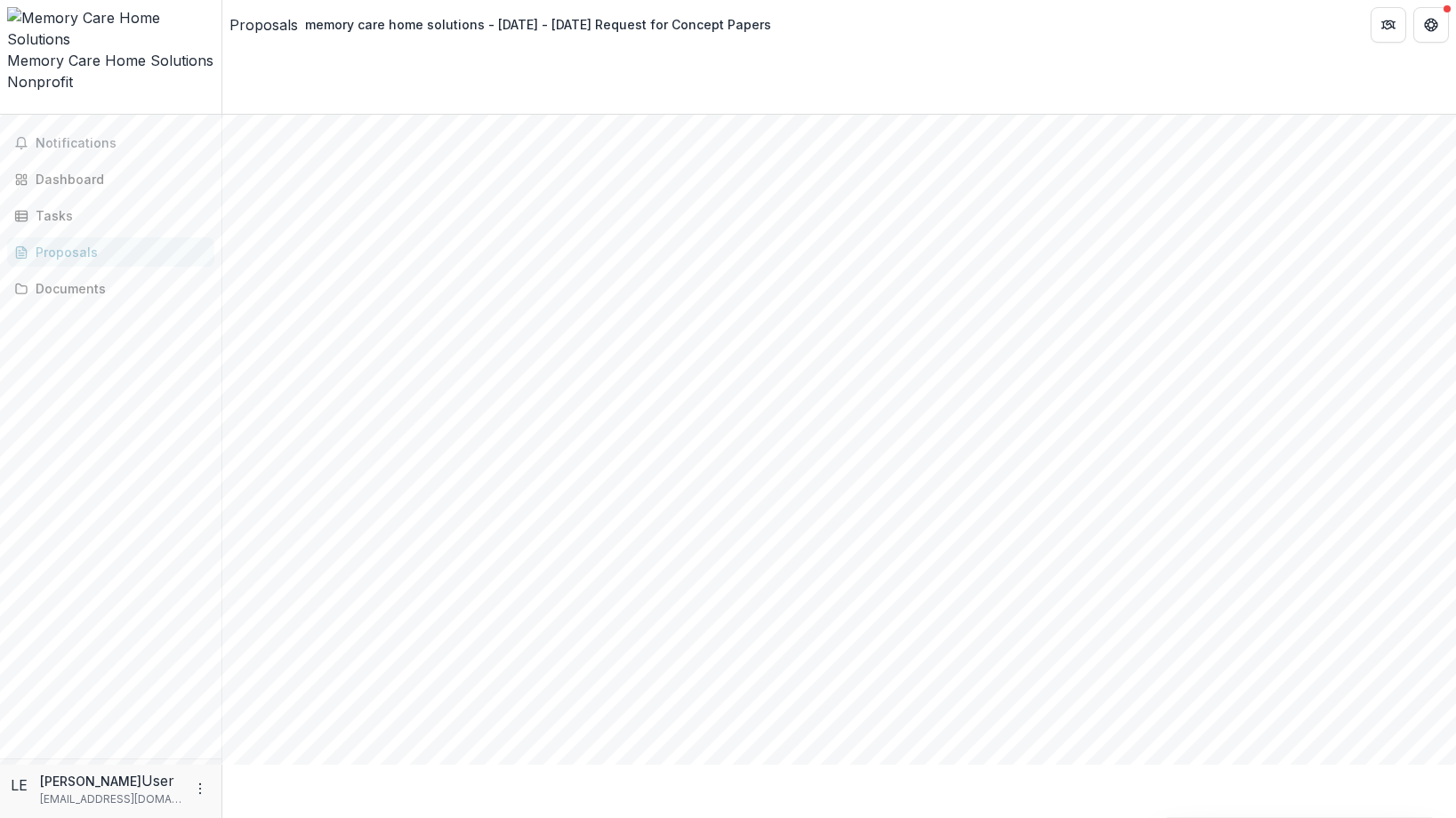
scroll to position [2651, 0]
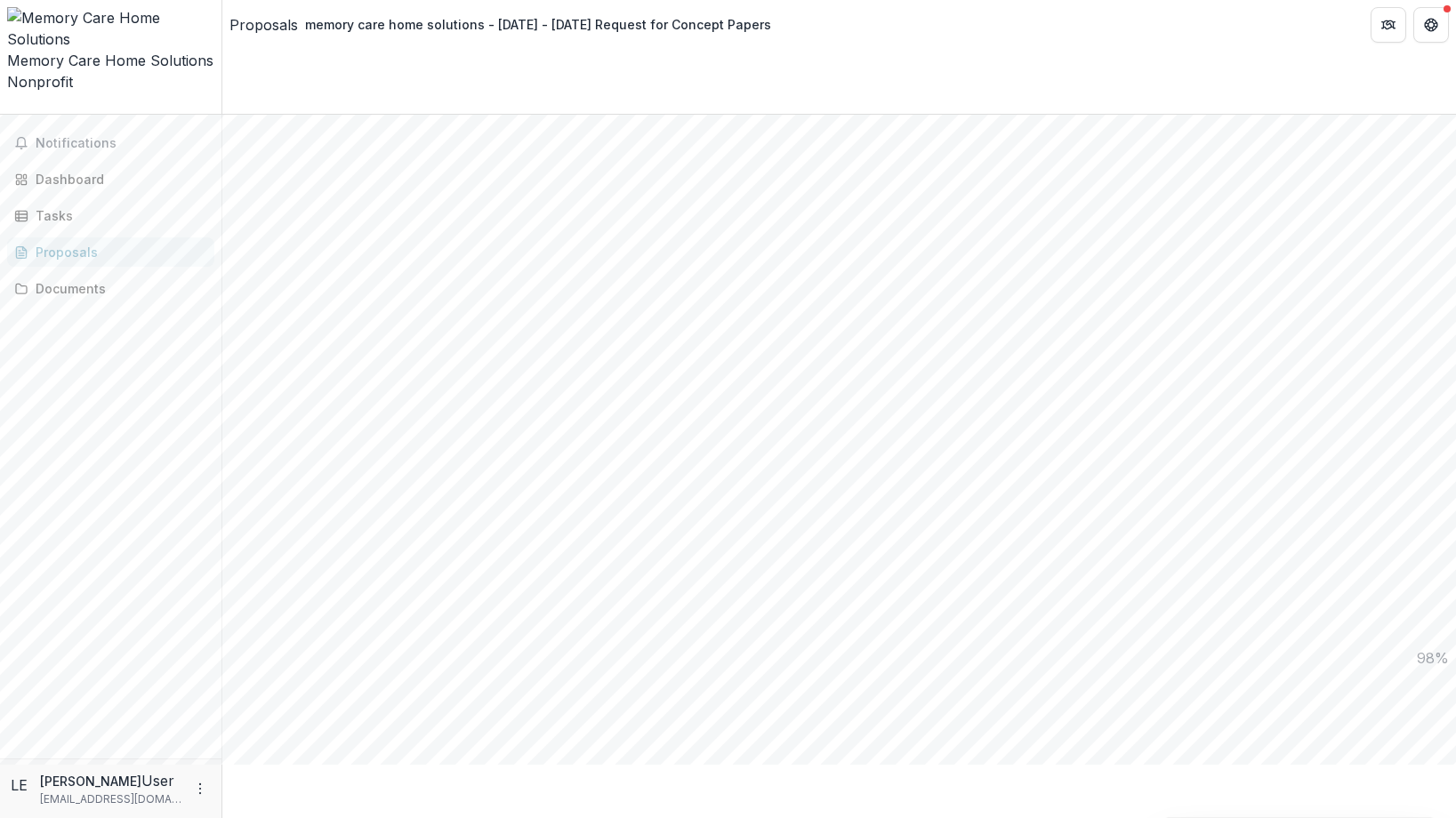
click at [98, 279] on div "Documents" at bounding box center [118, 288] width 165 height 19
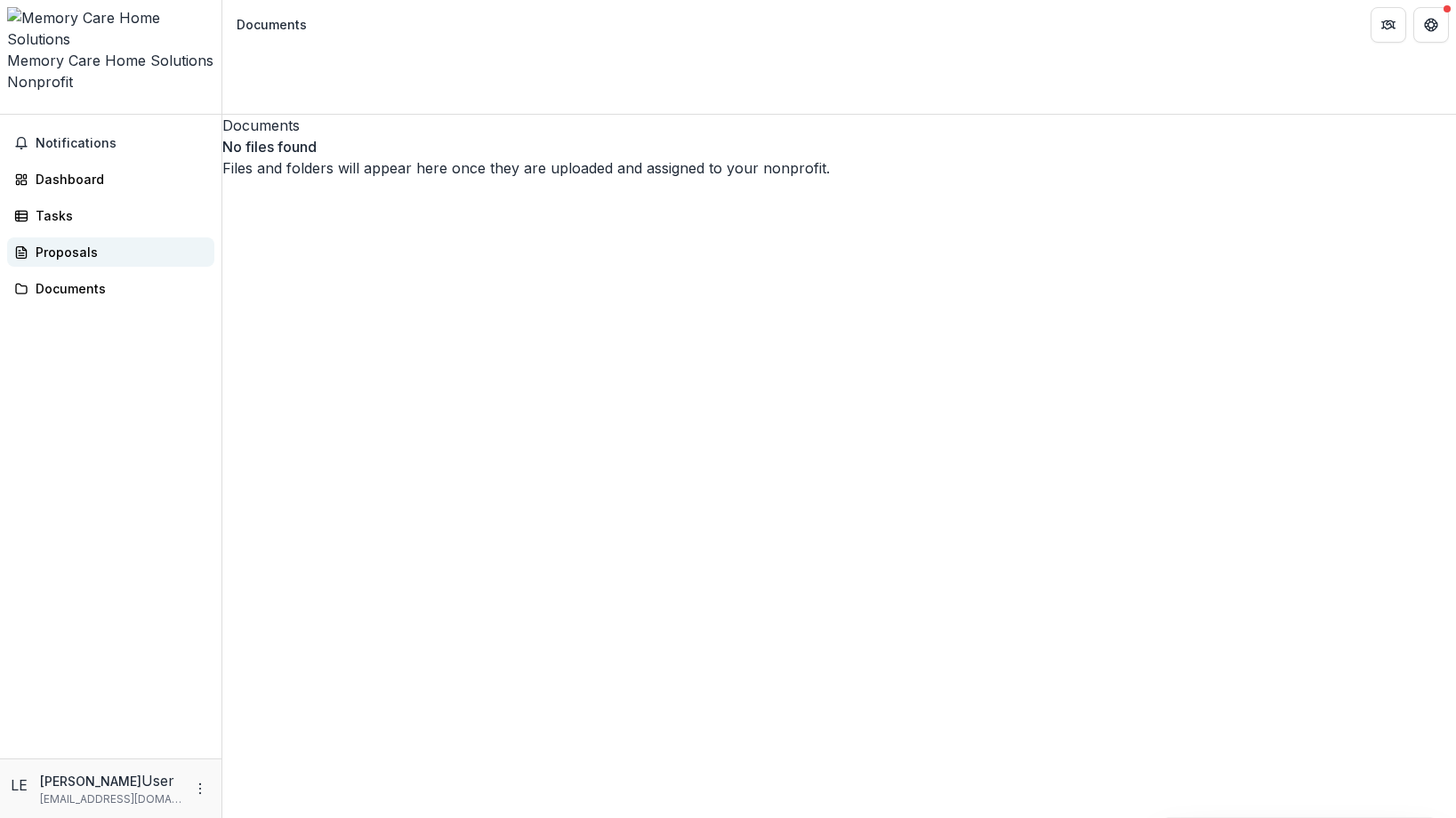
click at [77, 242] on div "Proposals" at bounding box center [118, 251] width 165 height 19
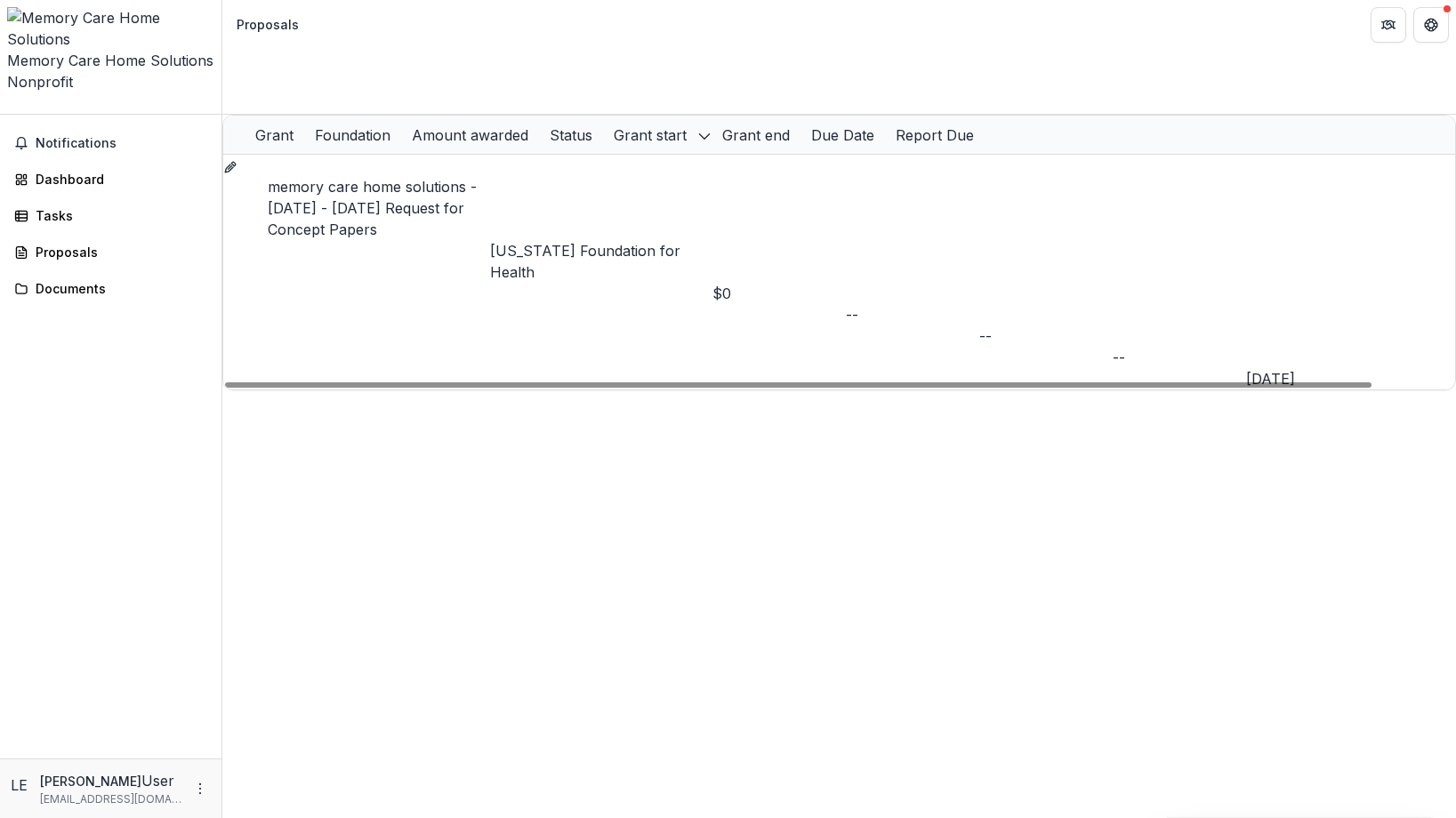
click at [444, 178] on link "memory care home solutions - [DATE] - [DATE] Request for Concept Papers" at bounding box center [372, 209] width 209 height 61
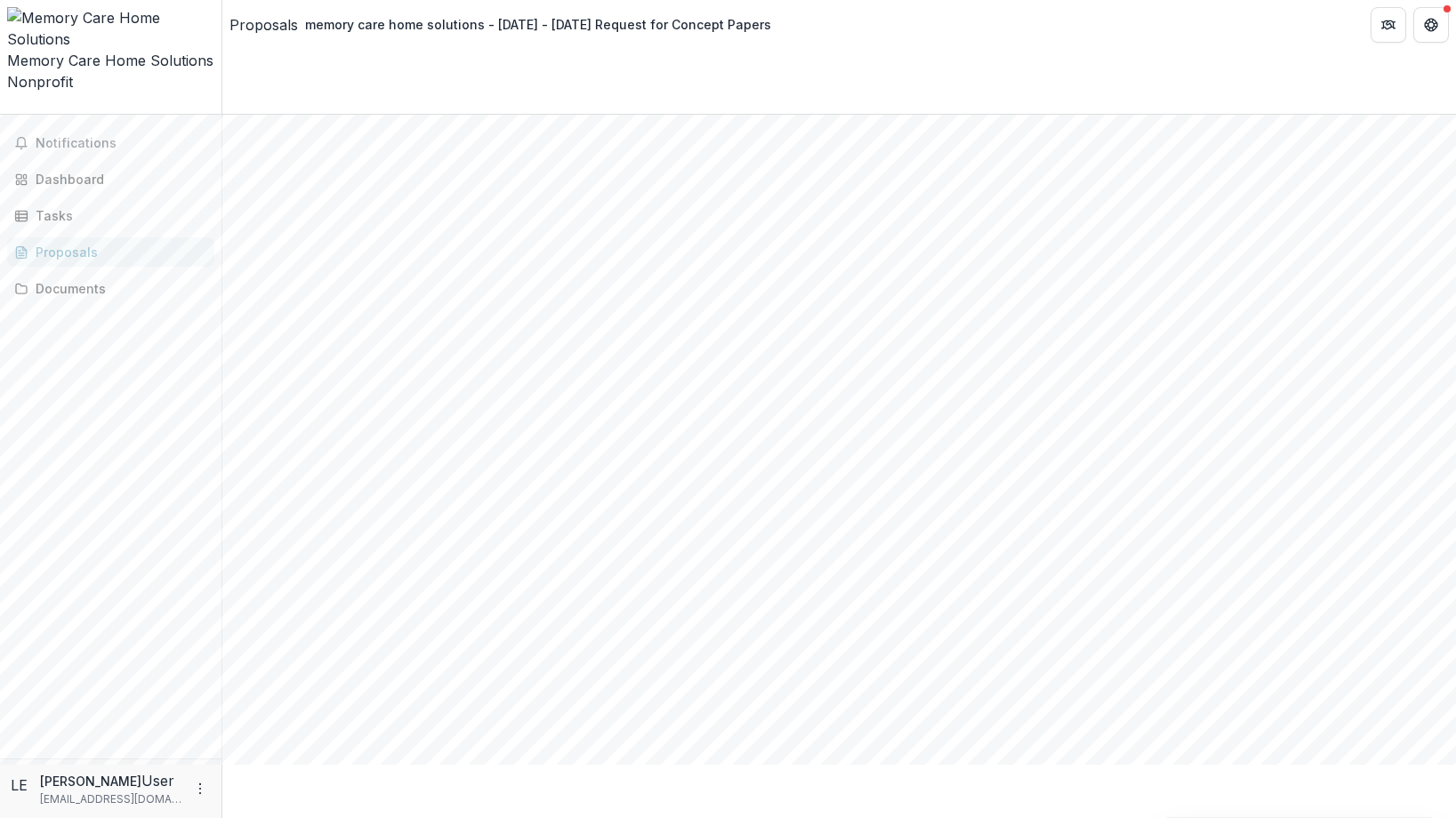
scroll to position [2651, 0]
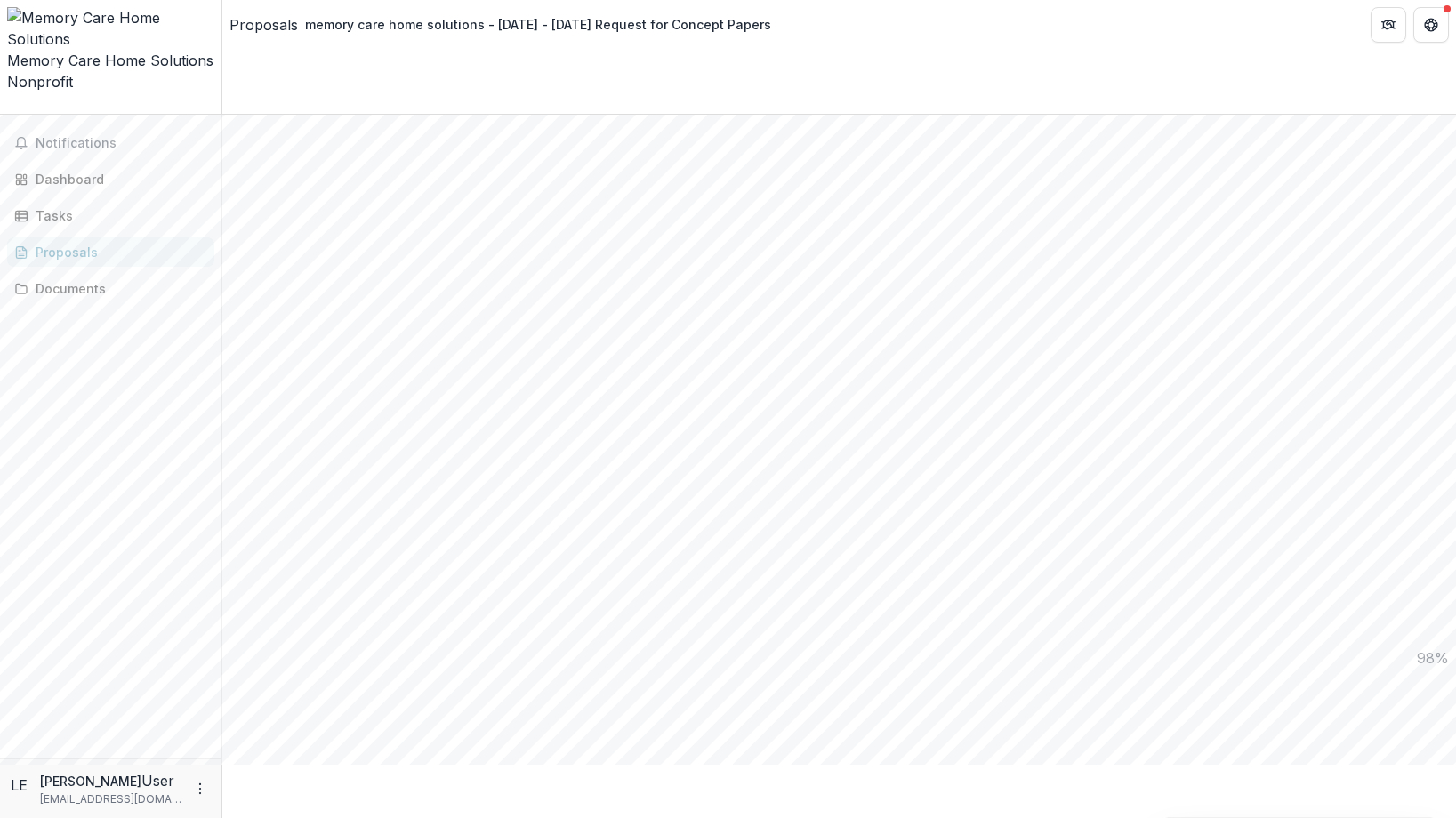
click at [0, 764] on button "Close" at bounding box center [0, 834] width 0 height 0
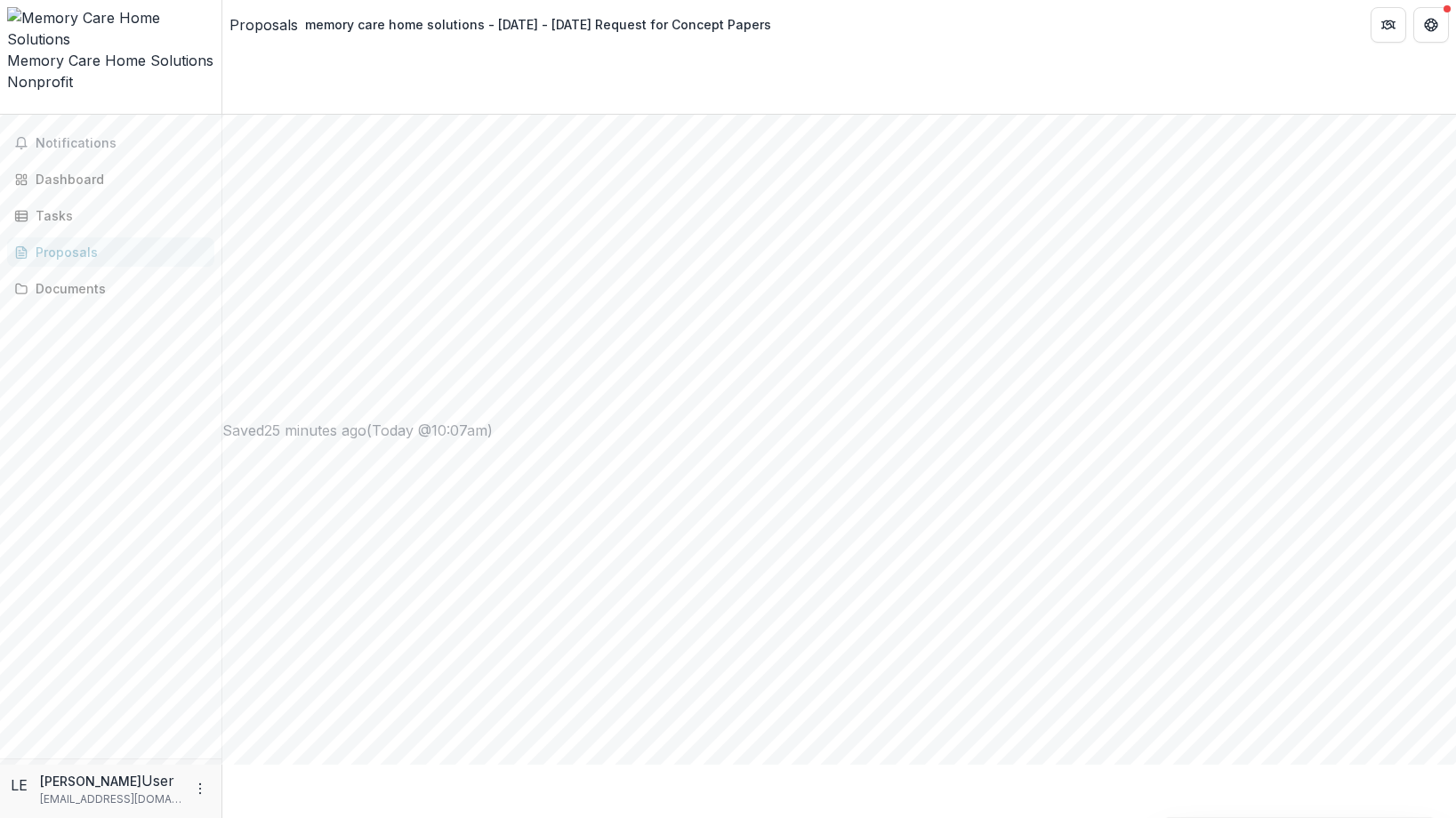
click at [0, 764] on icon "Close" at bounding box center [0, 834] width 0 height 0
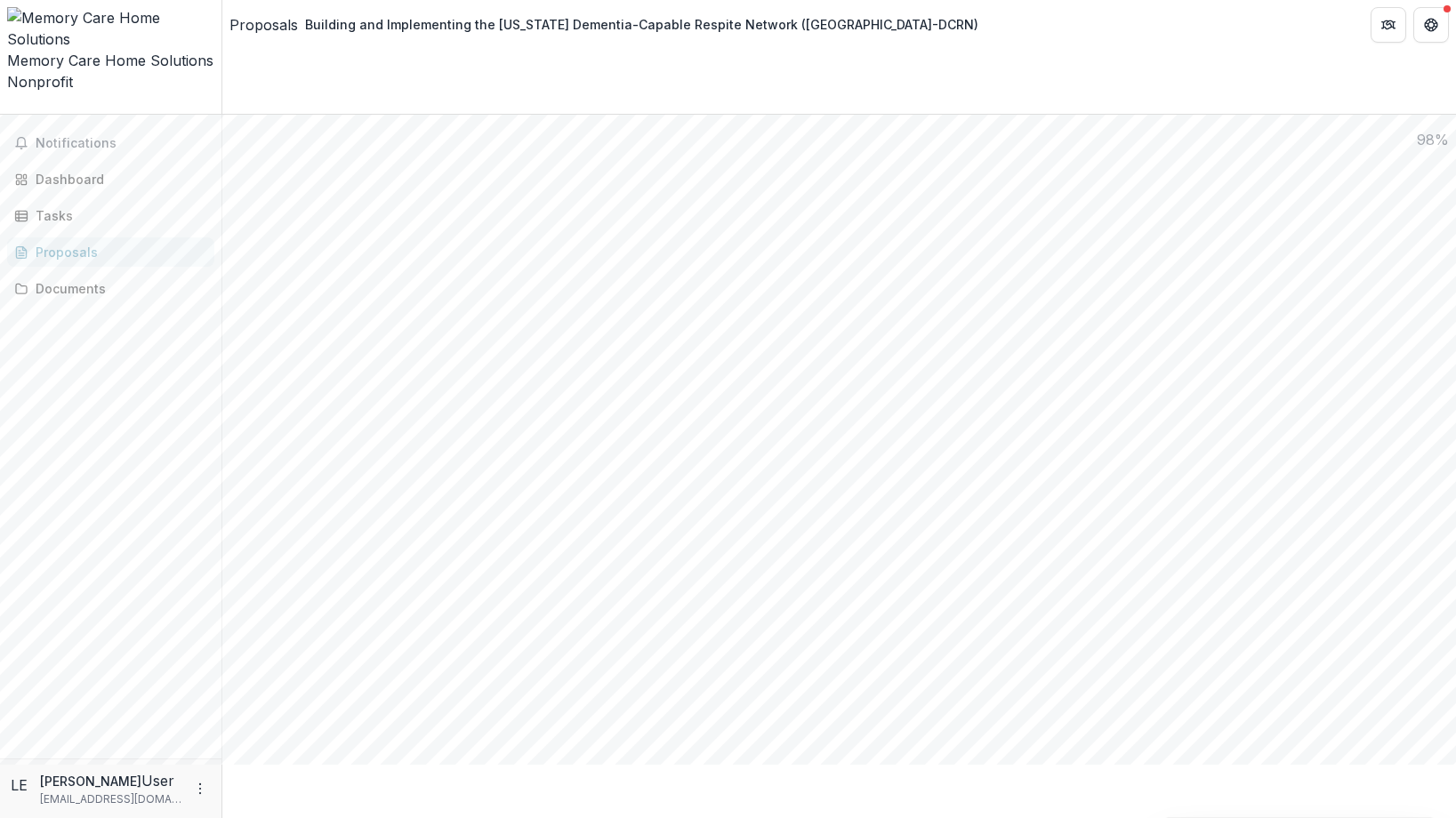
scroll to position [1944, 0]
click at [75, 242] on div "Proposals" at bounding box center [118, 251] width 165 height 19
